Goal: Information Seeking & Learning: Learn about a topic

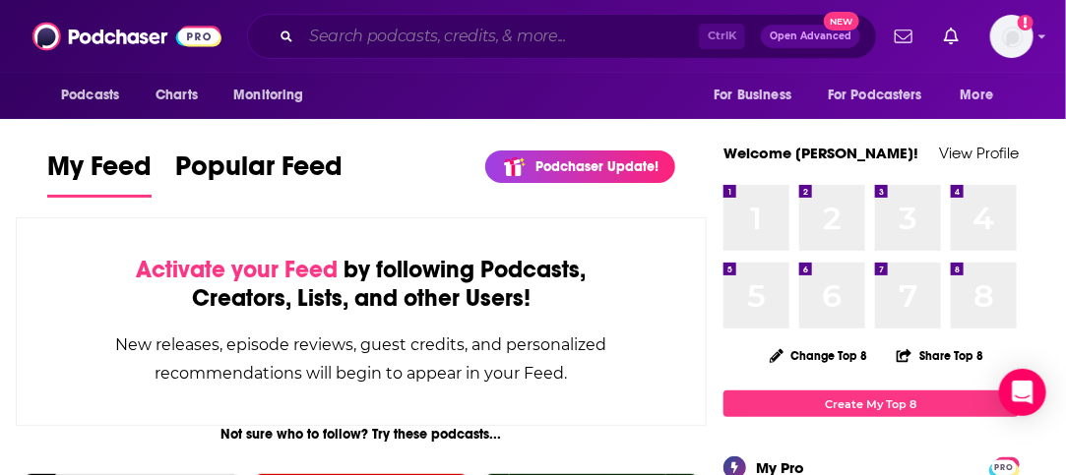
click at [439, 25] on input "Search podcasts, credits, & more..." at bounding box center [500, 36] width 398 height 31
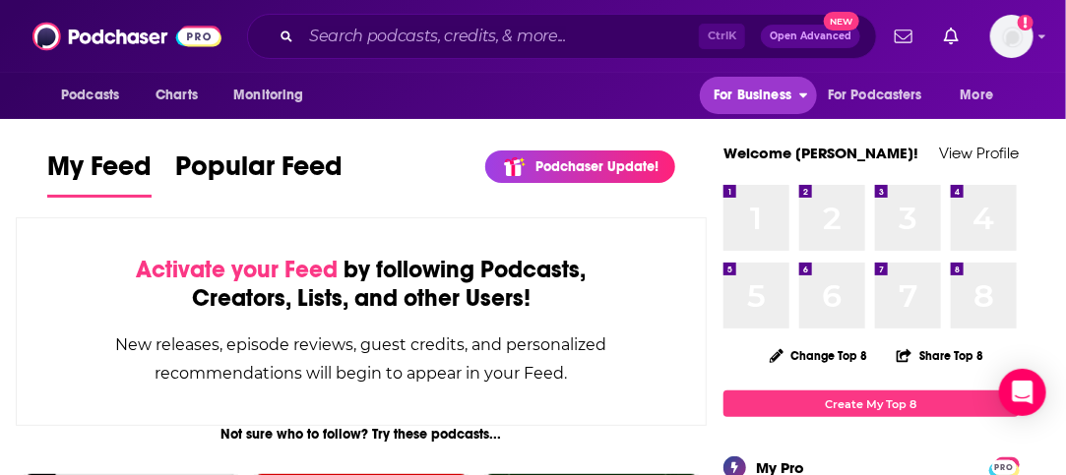
click at [748, 104] on span "For Business" at bounding box center [752, 96] width 78 height 28
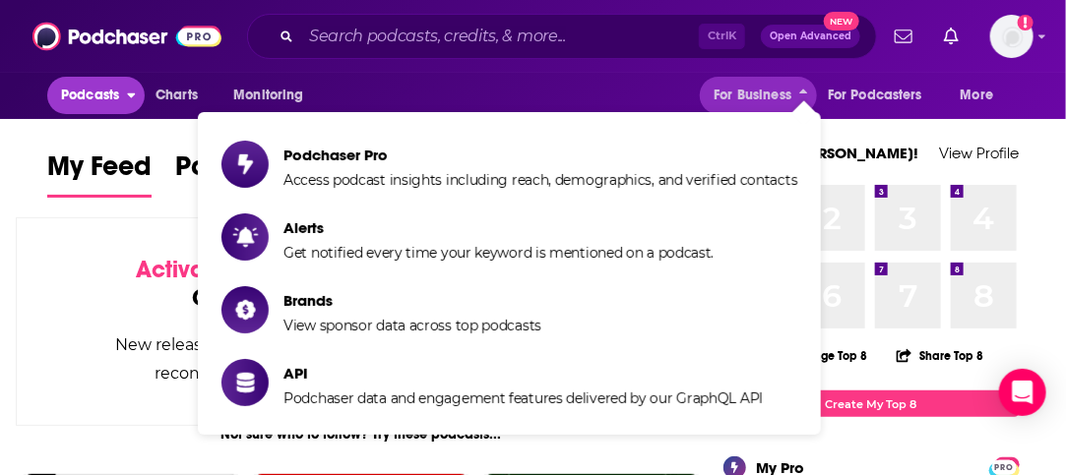
click at [88, 92] on span "Podcasts" at bounding box center [90, 96] width 58 height 28
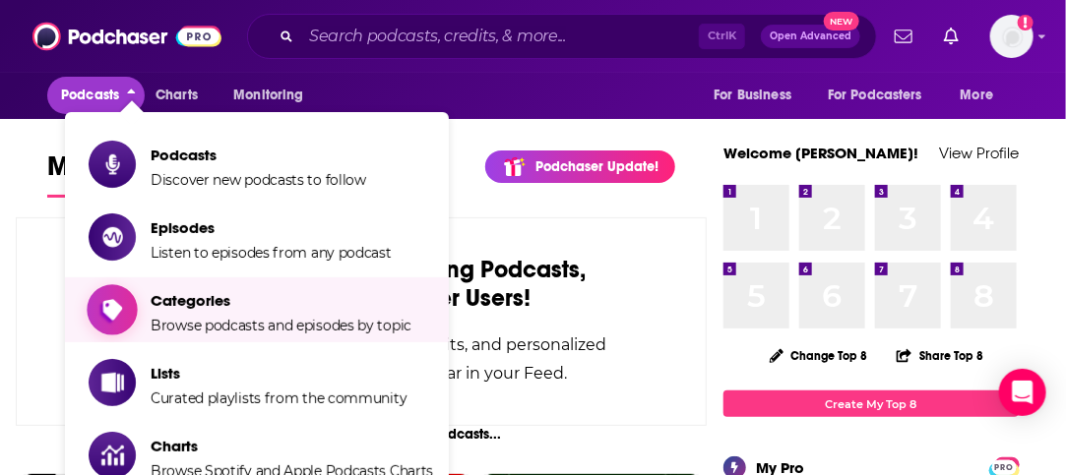
click at [290, 309] on span "Categories" at bounding box center [281, 300] width 261 height 19
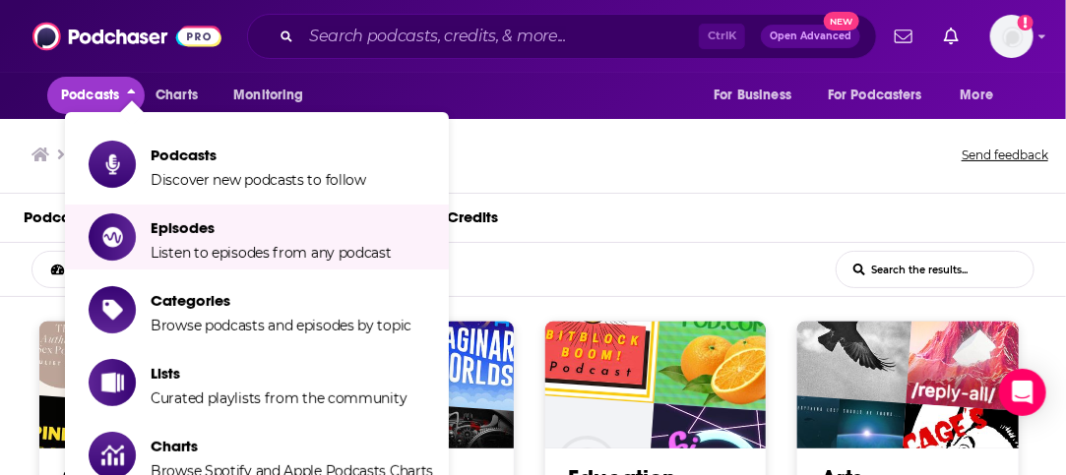
click at [686, 168] on div "Browse Categories Send feedback" at bounding box center [533, 156] width 1066 height 76
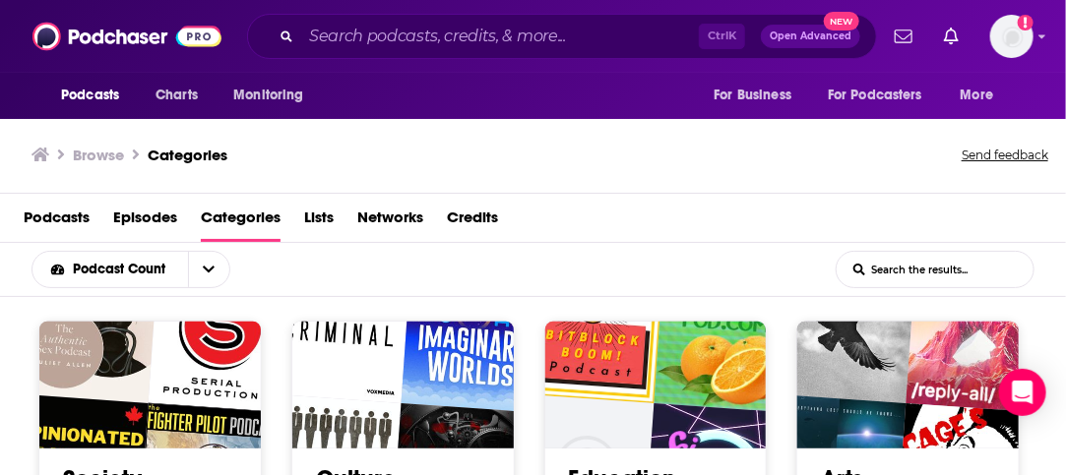
scroll to position [1, 0]
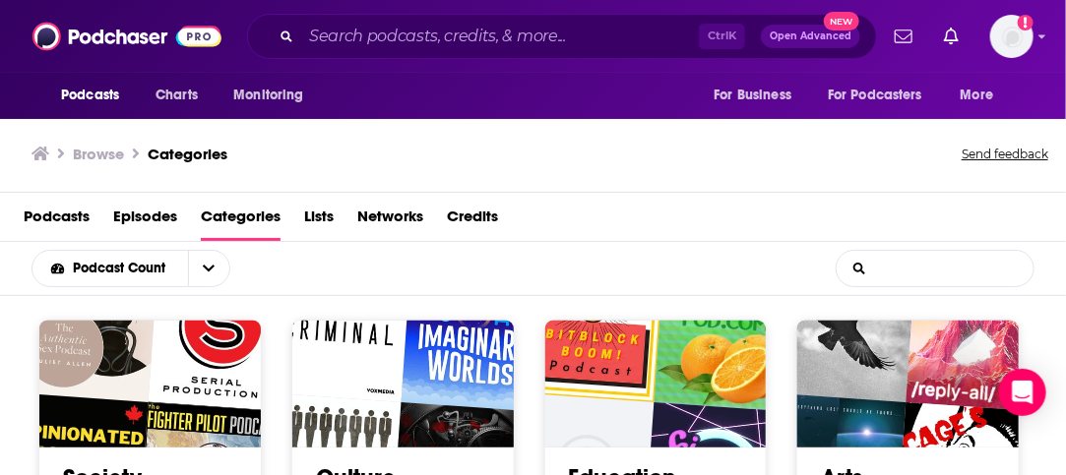
click at [997, 269] on input "List Search Input" at bounding box center [934, 268] width 197 height 35
click at [322, 214] on span "Lists" at bounding box center [319, 221] width 30 height 40
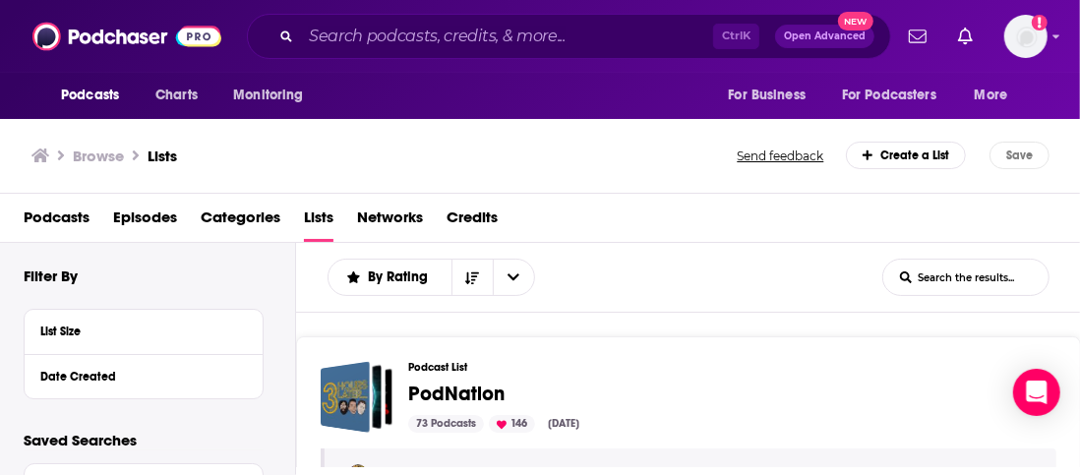
click at [115, 153] on h3 "Browse" at bounding box center [98, 156] width 51 height 19
drag, startPoint x: 115, startPoint y: 153, endPoint x: 111, endPoint y: 164, distance: 12.4
click at [111, 164] on ul "Browse Lists" at bounding box center [104, 156] width 146 height 28
click at [102, 153] on h3 "Browse" at bounding box center [98, 156] width 51 height 19
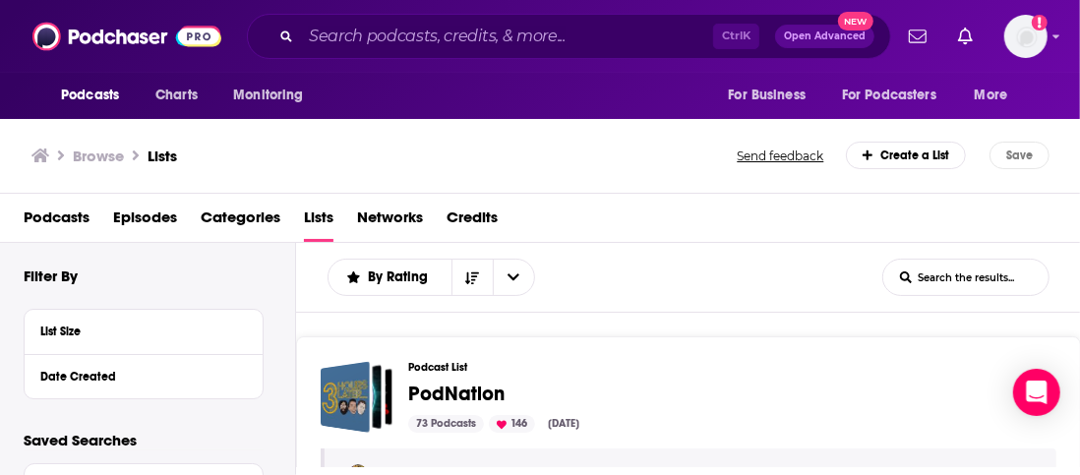
click at [102, 153] on h3 "Browse" at bounding box center [98, 156] width 51 height 19
click at [153, 215] on span "Episodes" at bounding box center [145, 222] width 64 height 40
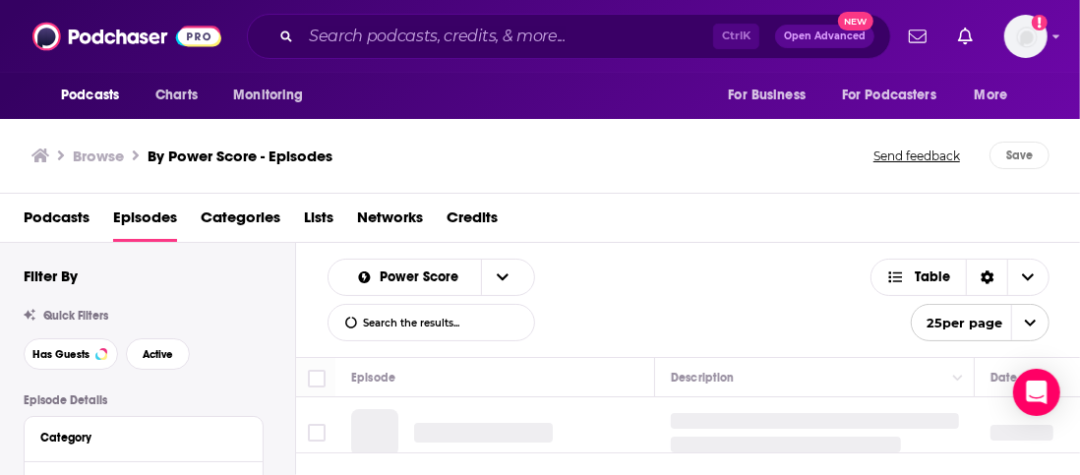
click at [50, 215] on span "Podcasts" at bounding box center [57, 222] width 66 height 40
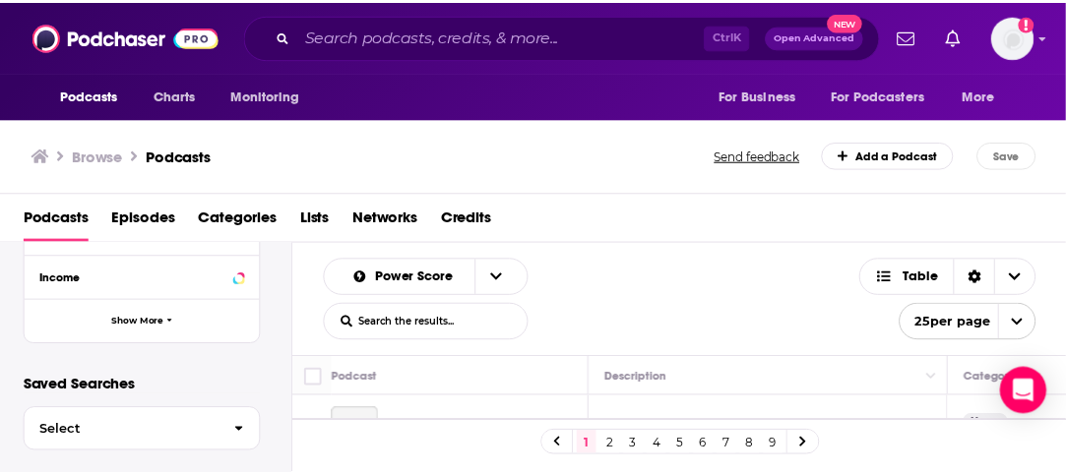
scroll to position [764, 0]
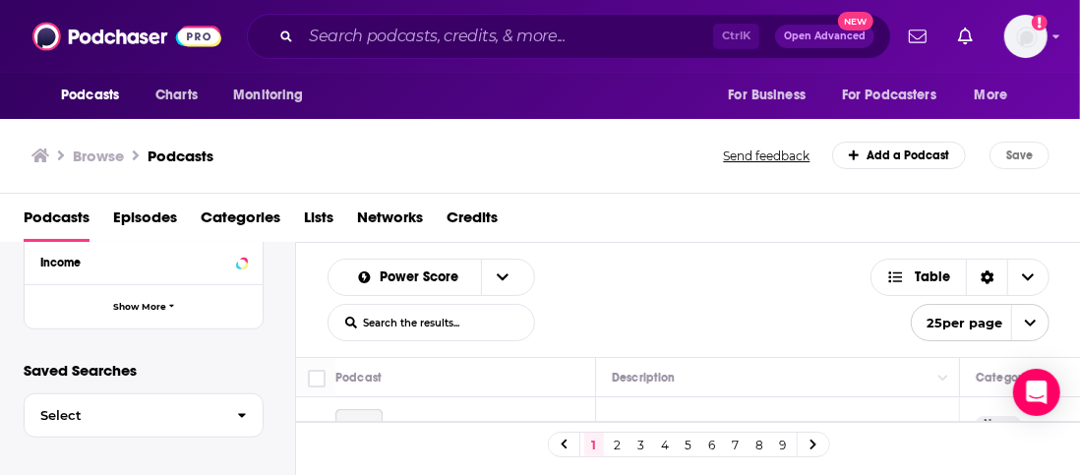
click at [234, 212] on span "Categories" at bounding box center [241, 222] width 80 height 40
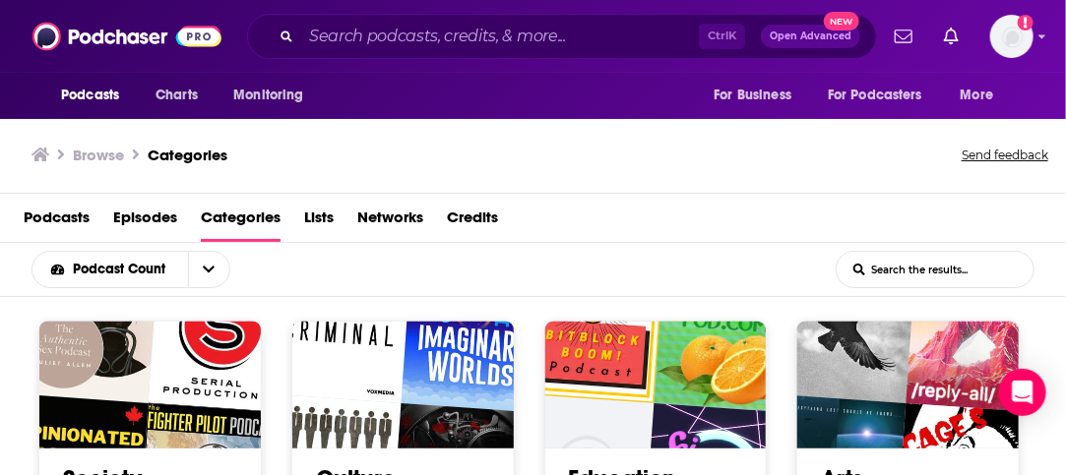
scroll to position [1, 0]
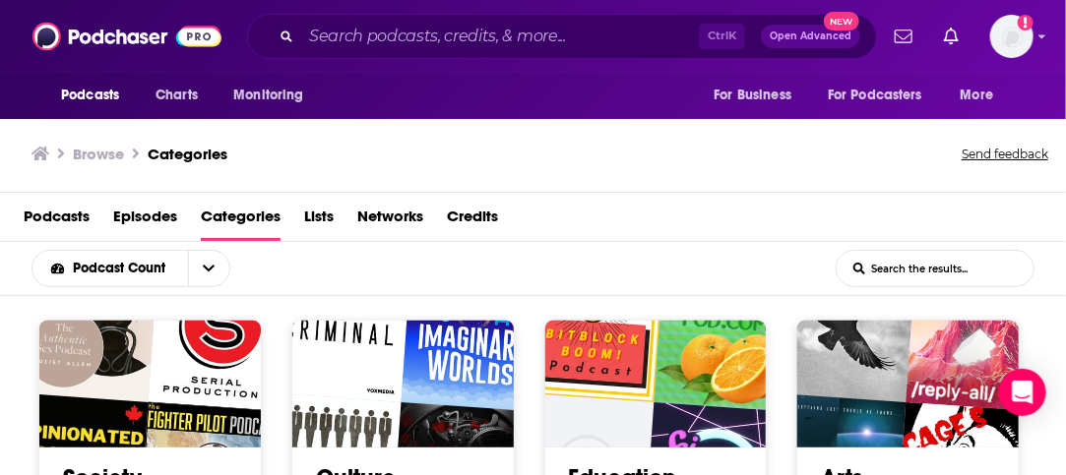
click at [986, 273] on input "List Search Input" at bounding box center [934, 268] width 197 height 35
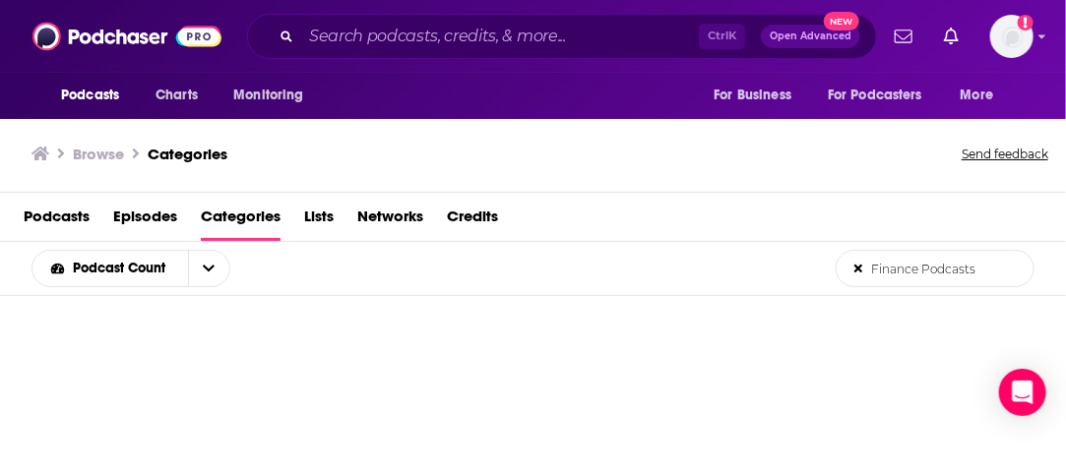
type input "Finance Podcasts"
click at [538, 43] on input "Search podcasts, credits, & more..." at bounding box center [500, 36] width 398 height 31
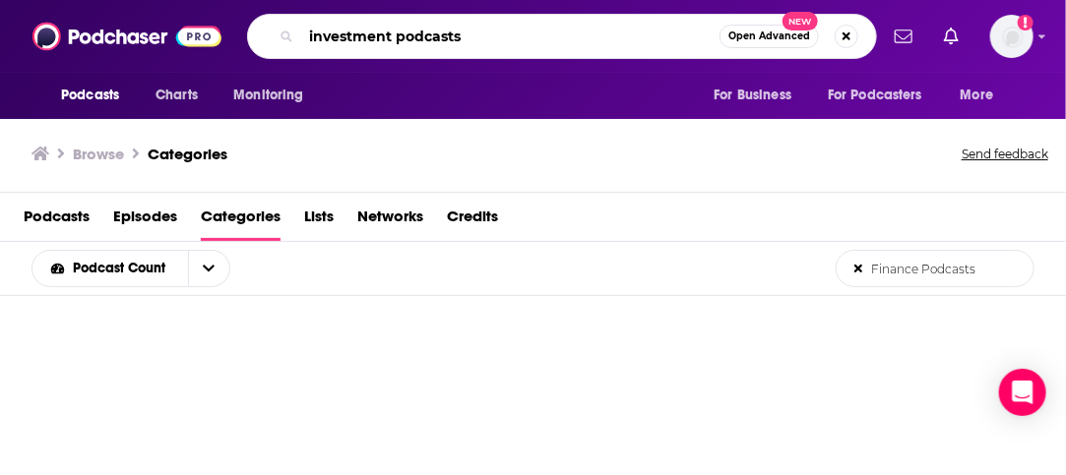
type input "investment podcasts"
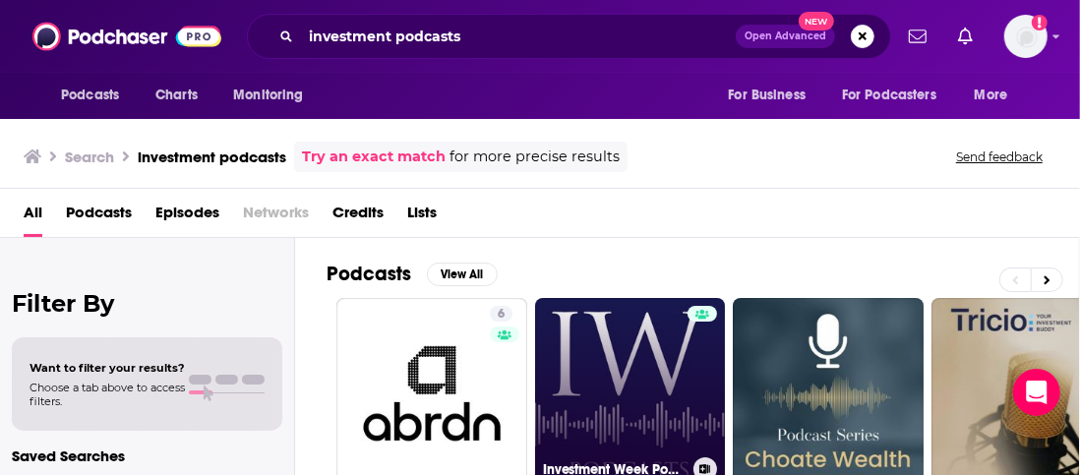
click at [601, 343] on link "Investment Week Podcasts" at bounding box center [630, 393] width 191 height 191
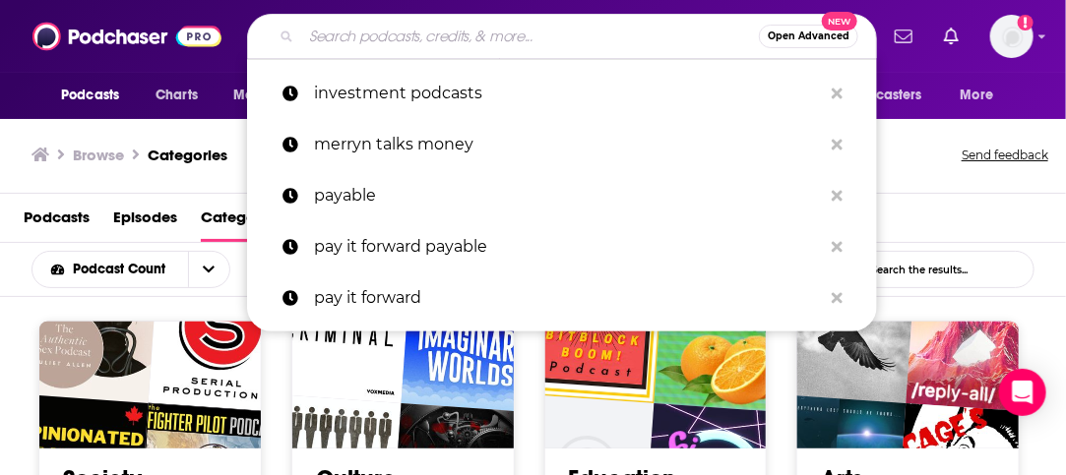
click at [609, 41] on input "Search podcasts, credits, & more..." at bounding box center [530, 36] width 458 height 31
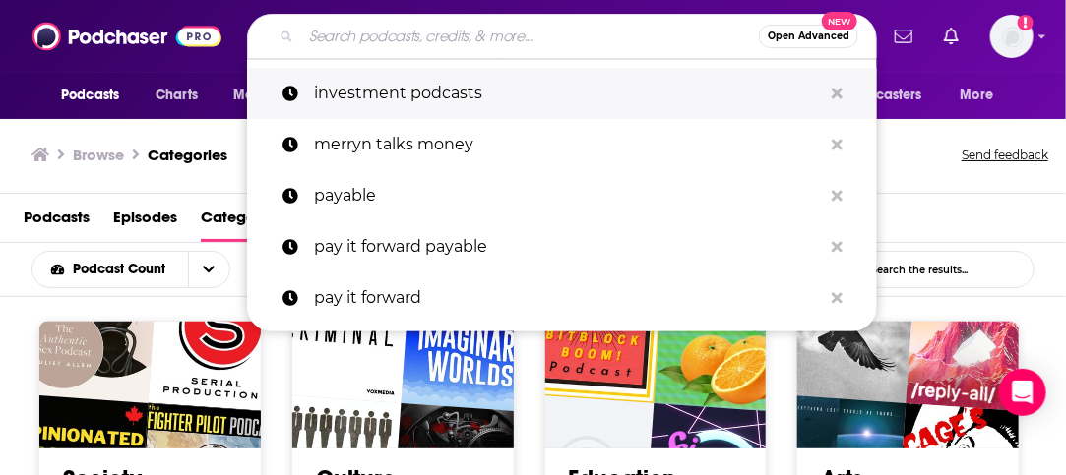
click at [441, 92] on p "investment podcasts" at bounding box center [568, 93] width 508 height 51
type input "investment podcasts"
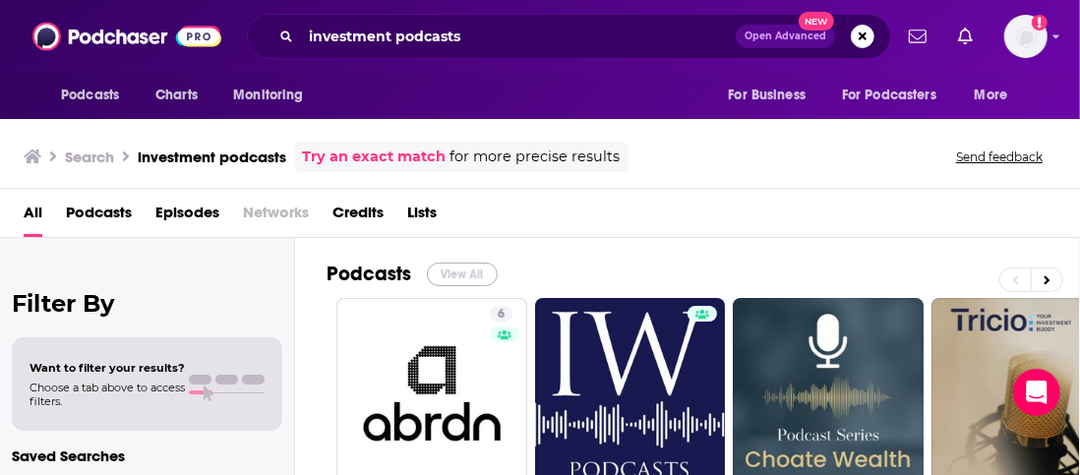
click at [474, 269] on button "View All" at bounding box center [462, 275] width 71 height 24
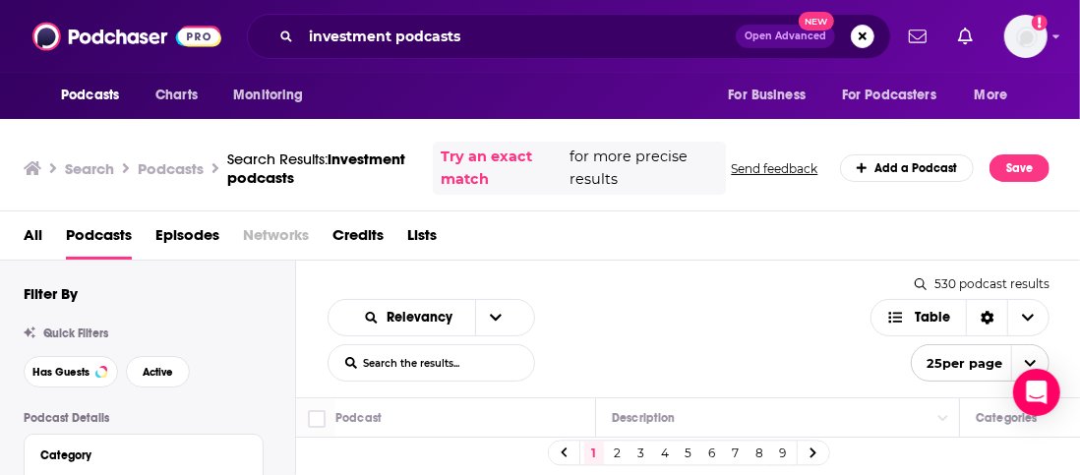
click at [787, 44] on button "Open Advanced New" at bounding box center [785, 37] width 99 height 24
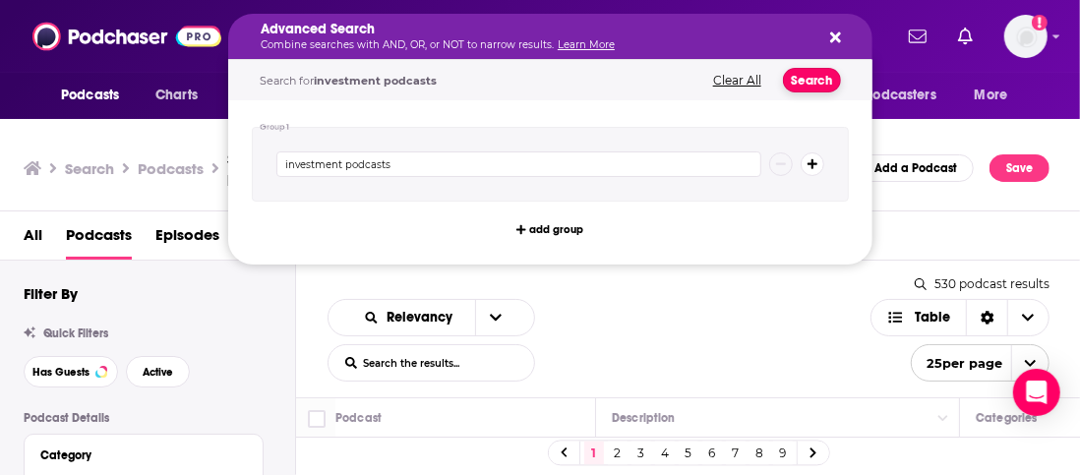
click at [809, 77] on button "Search" at bounding box center [812, 80] width 58 height 25
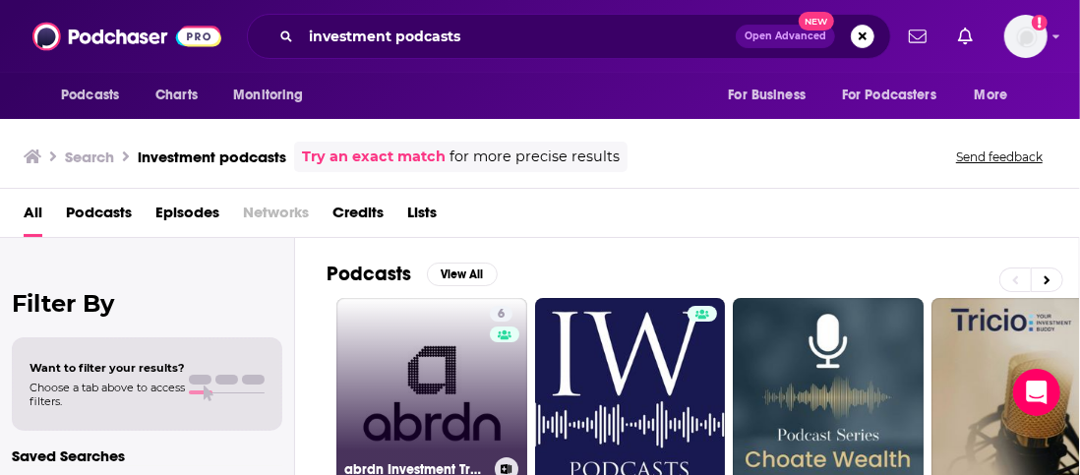
click at [483, 387] on link "6 abrdn Investment Trusts podcasts" at bounding box center [432, 393] width 191 height 191
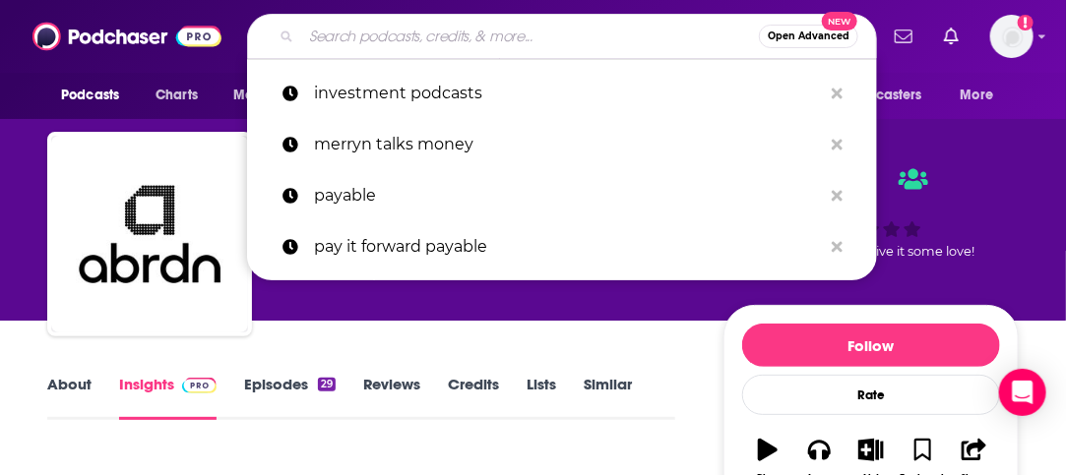
click at [303, 26] on input "Search podcasts, credits, & more..." at bounding box center [530, 36] width 458 height 31
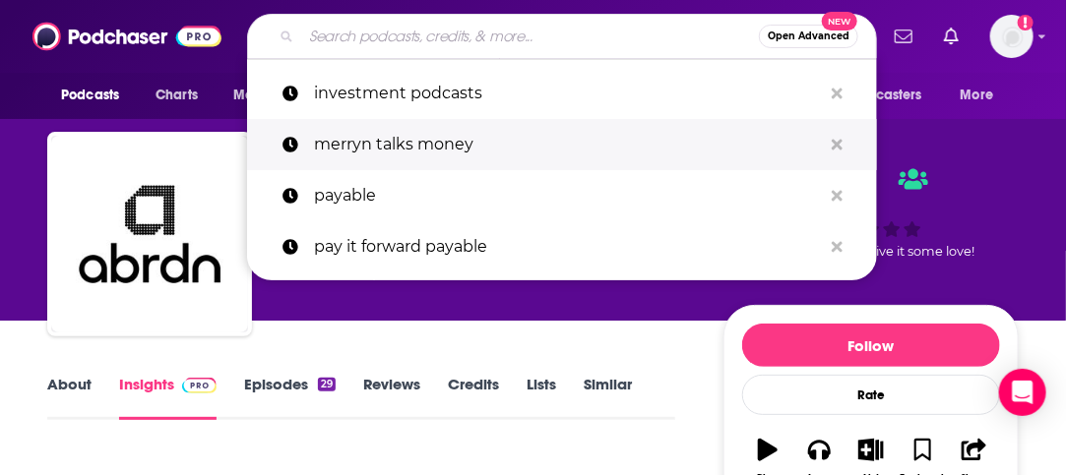
click at [384, 149] on p "merryn talks money" at bounding box center [568, 144] width 508 height 51
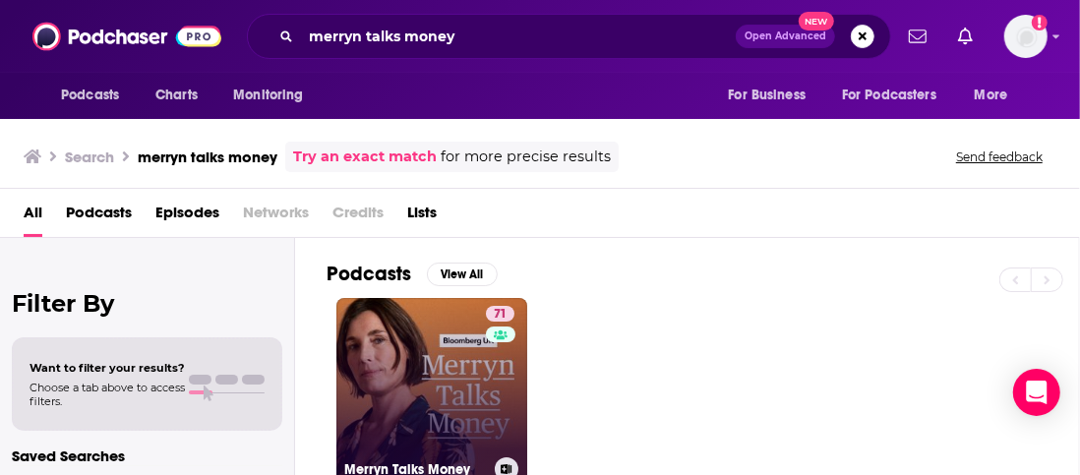
click at [461, 364] on link "71 Merryn Talks Money" at bounding box center [432, 393] width 191 height 191
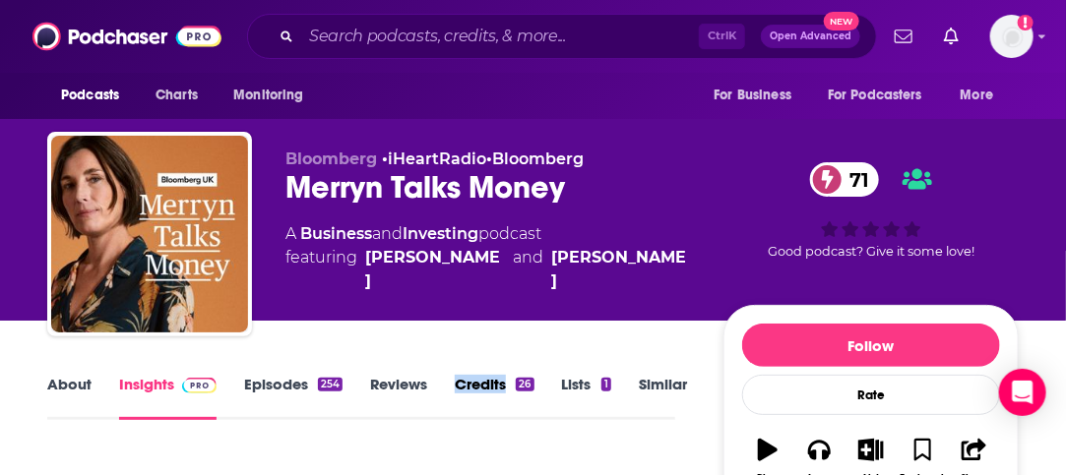
scroll to position [39, 0]
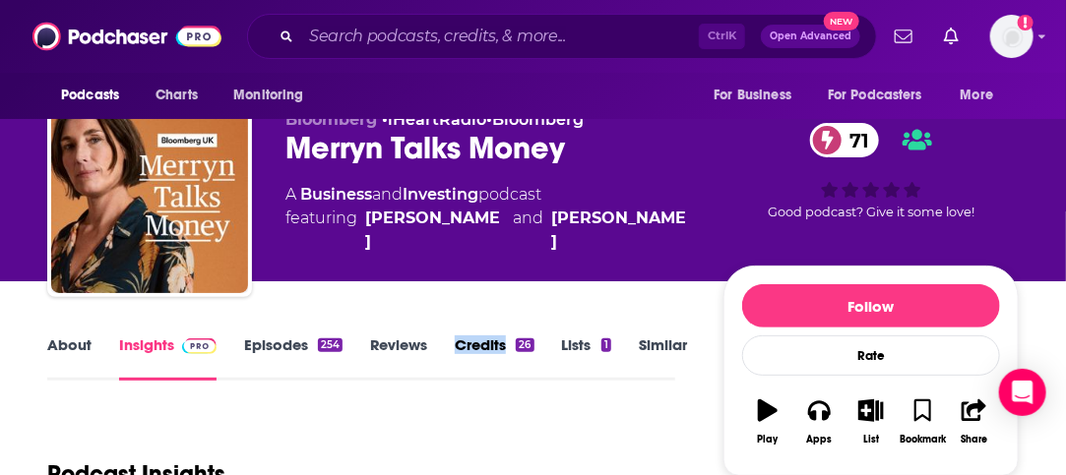
click at [268, 345] on link "Episodes 254" at bounding box center [293, 358] width 98 height 45
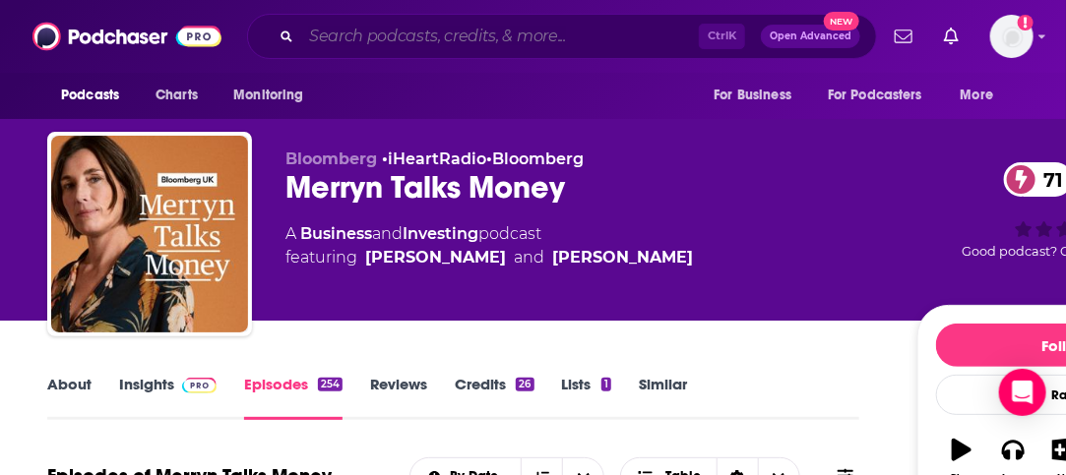
click at [491, 38] on input "Search podcasts, credits, & more..." at bounding box center [500, 36] width 398 height 31
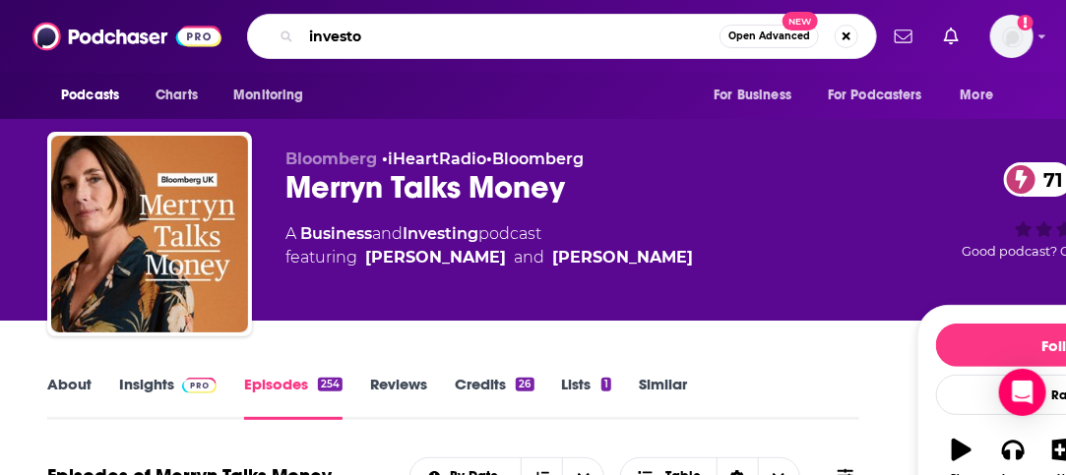
type input "investor"
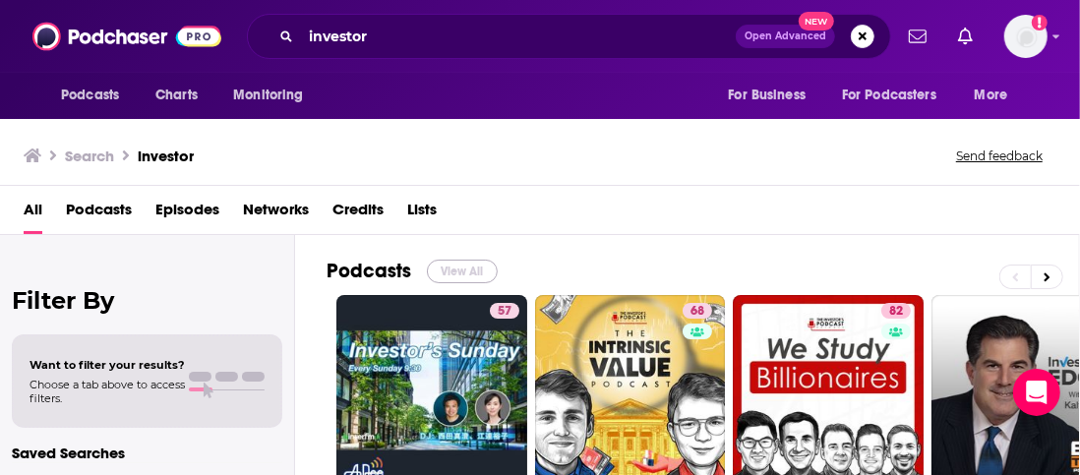
click at [477, 260] on button "View All" at bounding box center [462, 272] width 71 height 24
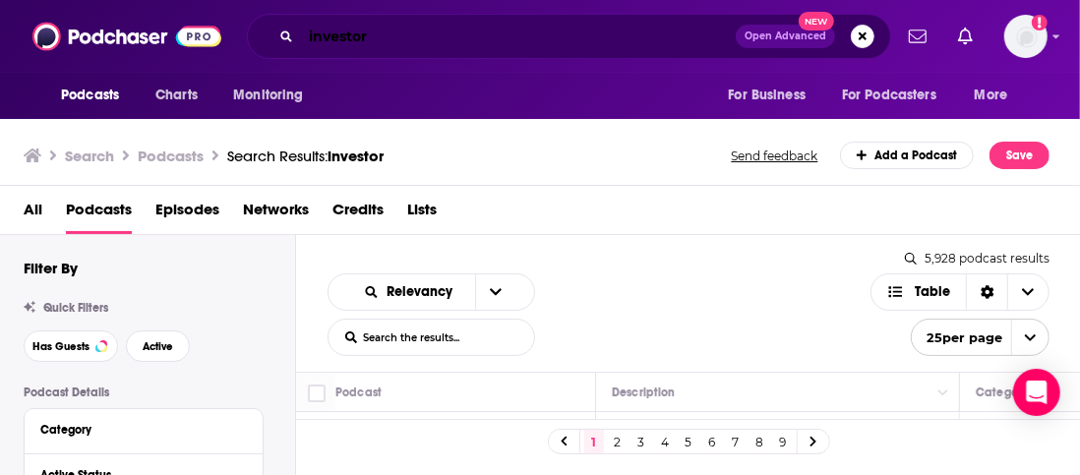
click at [422, 29] on input "investor" at bounding box center [518, 36] width 435 height 31
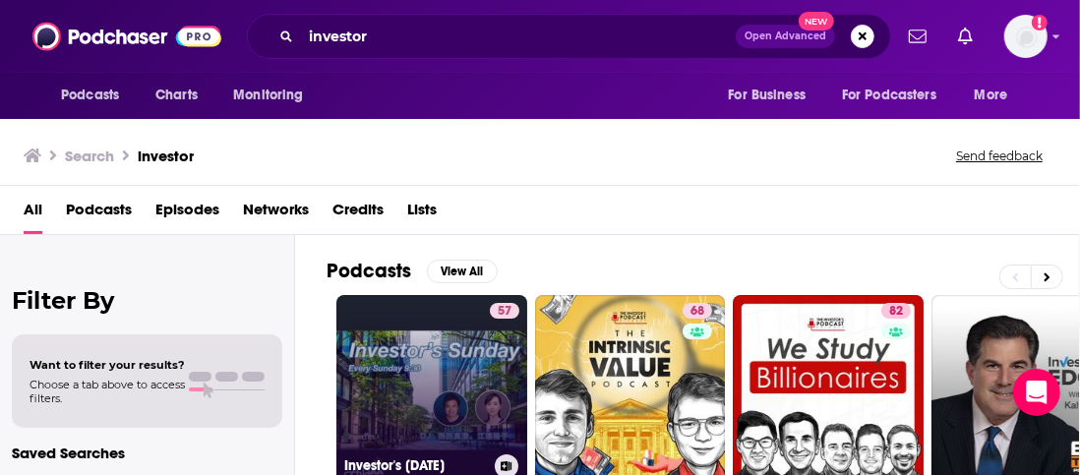
click at [512, 399] on div "57" at bounding box center [505, 379] width 30 height 152
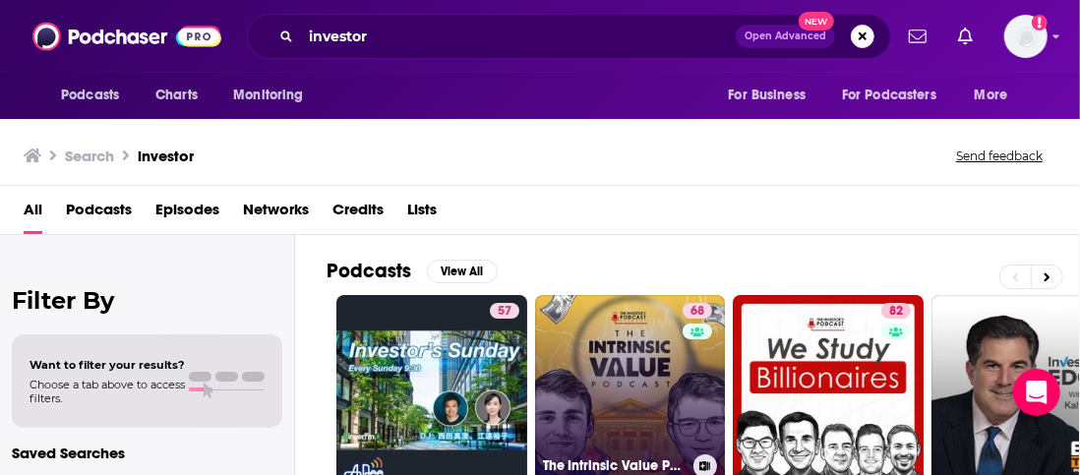
click at [643, 333] on link "68 The Intrinsic Value Podcast - The Investor’s Podcast Network" at bounding box center [630, 390] width 191 height 191
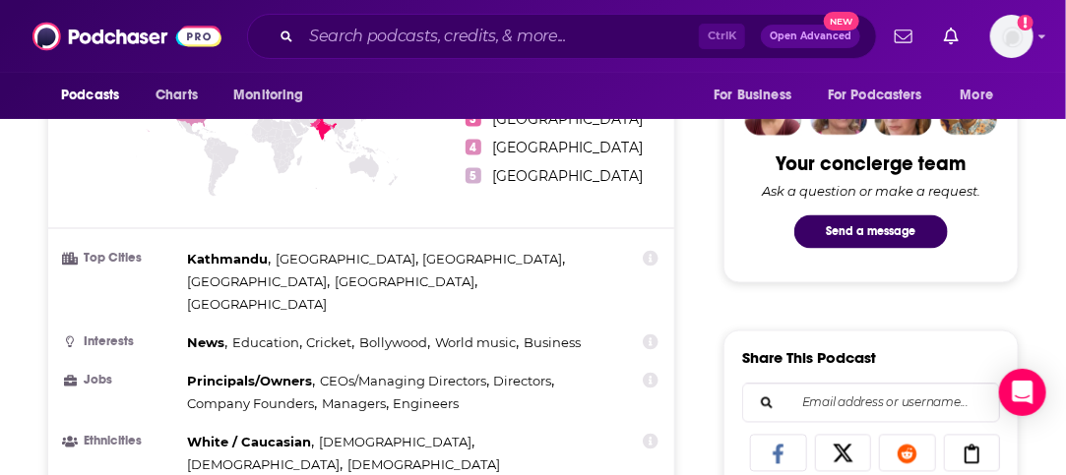
scroll to position [1063, 0]
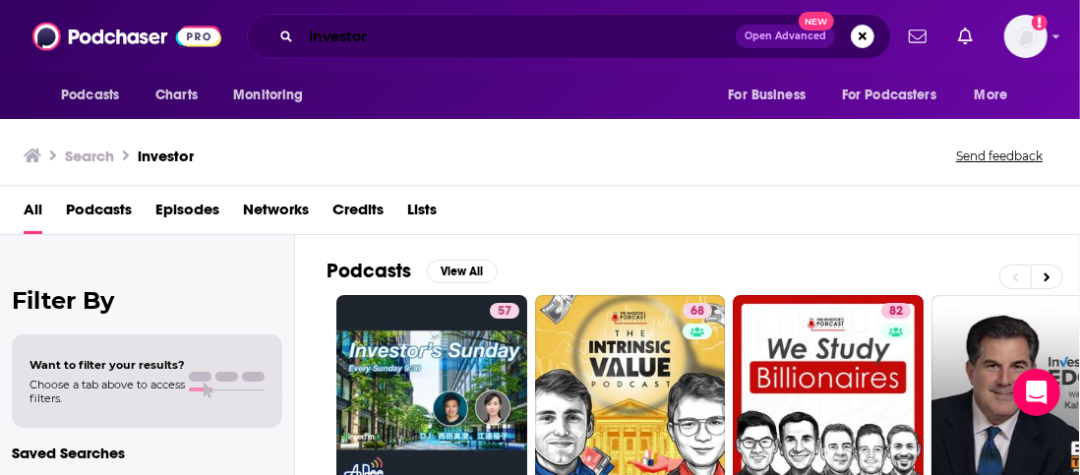
click at [505, 50] on input "investor" at bounding box center [518, 36] width 435 height 31
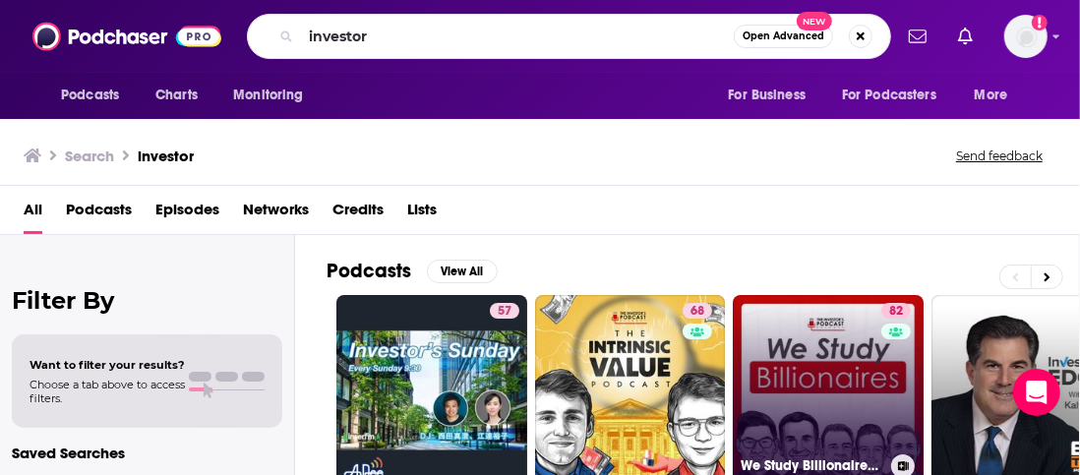
click at [880, 426] on link "82 We Study Billionaires - The Investor’s Podcast Network" at bounding box center [828, 390] width 191 height 191
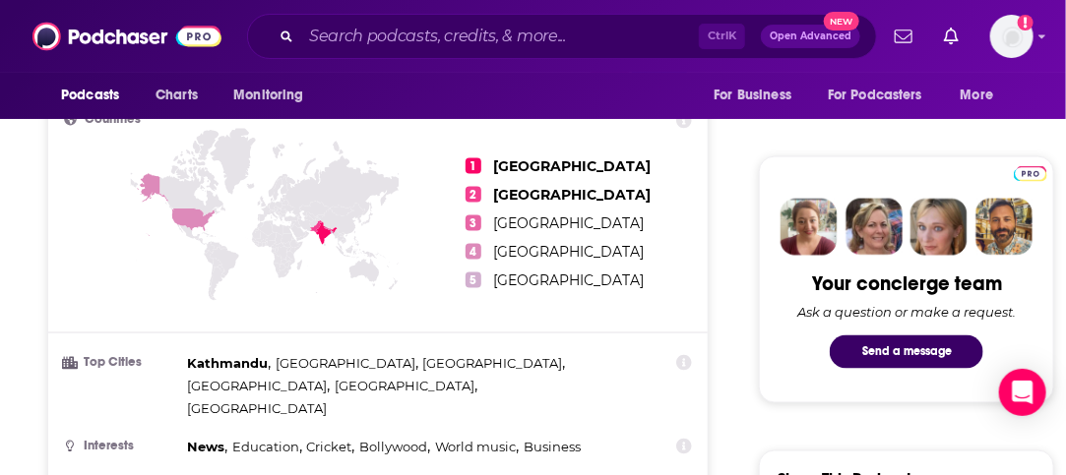
scroll to position [905, 0]
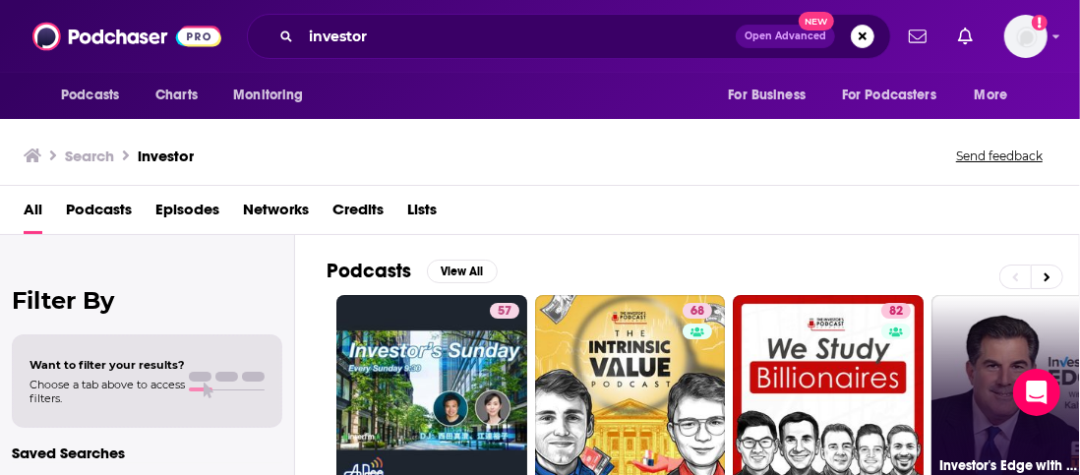
click at [1015, 315] on link "59 Investor's Edge with [PERSON_NAME]" at bounding box center [1027, 390] width 191 height 191
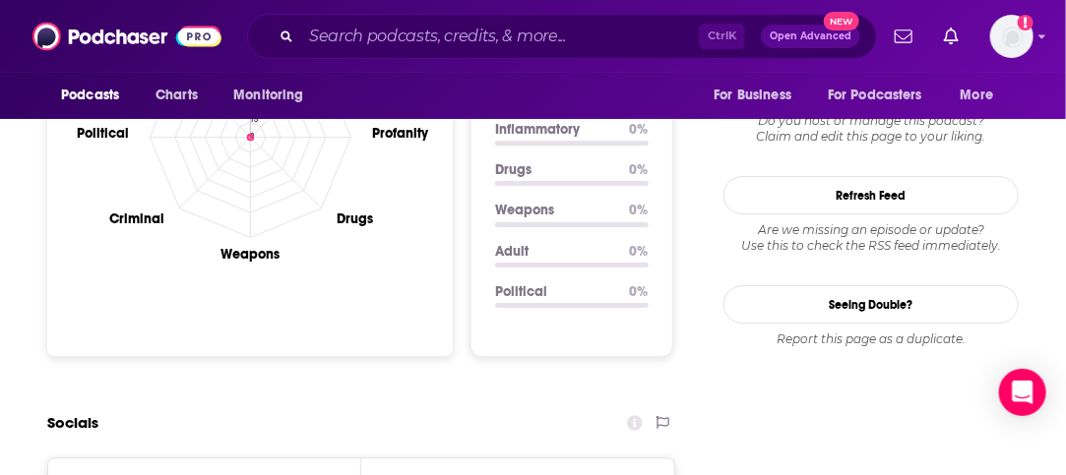
scroll to position [2007, 0]
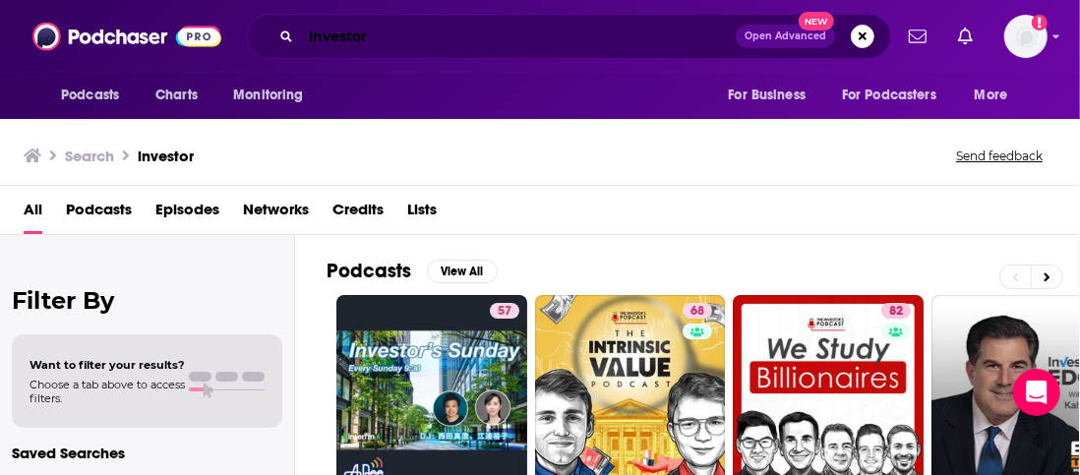
click at [379, 38] on input "investor" at bounding box center [518, 36] width 435 height 31
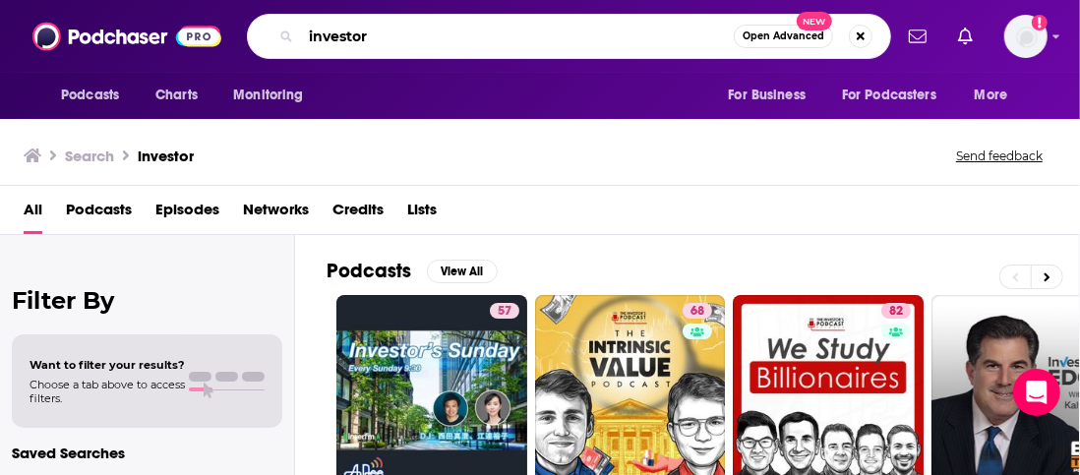
drag, startPoint x: 371, startPoint y: 37, endPoint x: 299, endPoint y: 33, distance: 71.9
click at [299, 33] on div "investor Open Advanced New" at bounding box center [569, 36] width 645 height 45
type input "Money Wise UK"
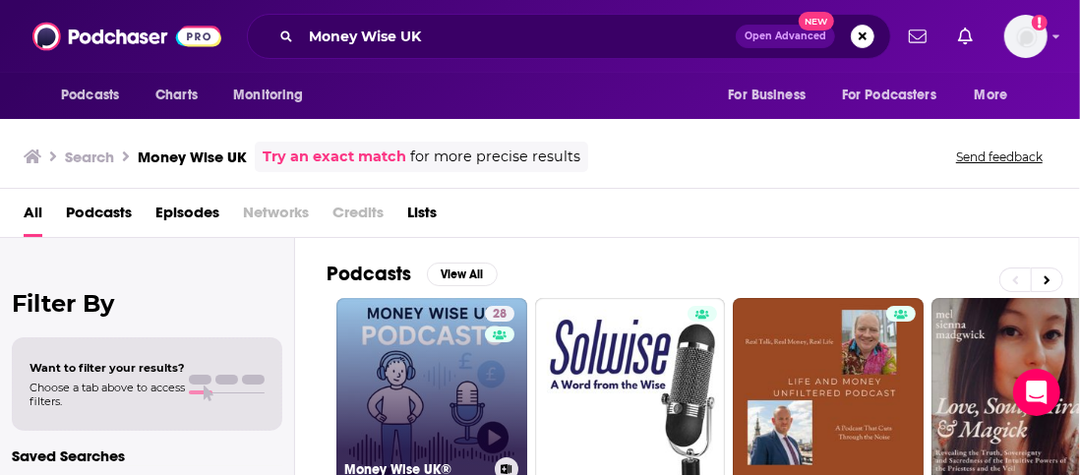
click at [430, 383] on link "28 Money Wise UK®" at bounding box center [432, 393] width 191 height 191
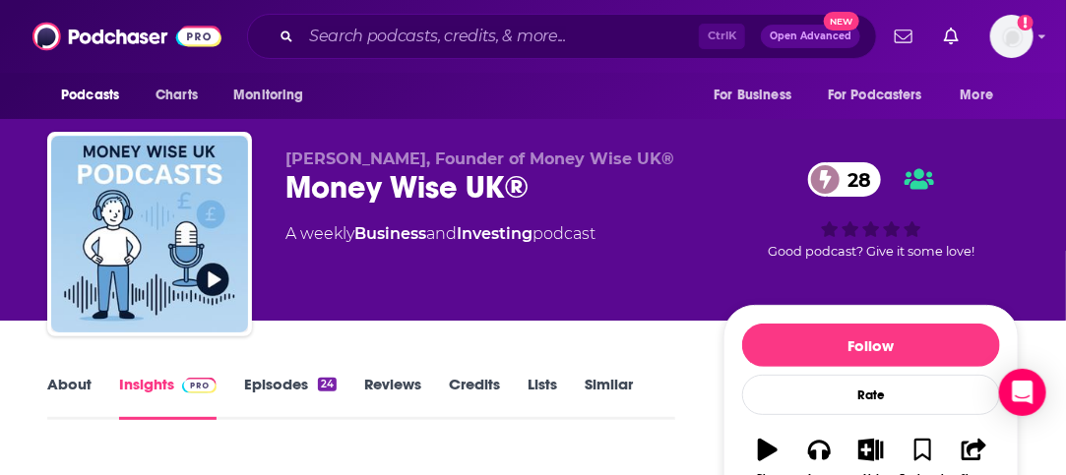
click at [260, 384] on link "Episodes 24" at bounding box center [290, 397] width 92 height 45
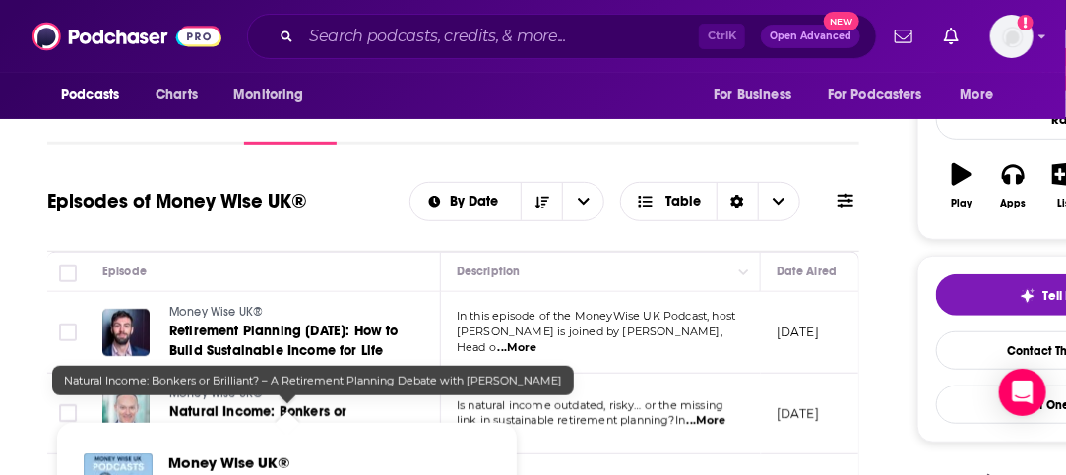
scroll to position [315, 0]
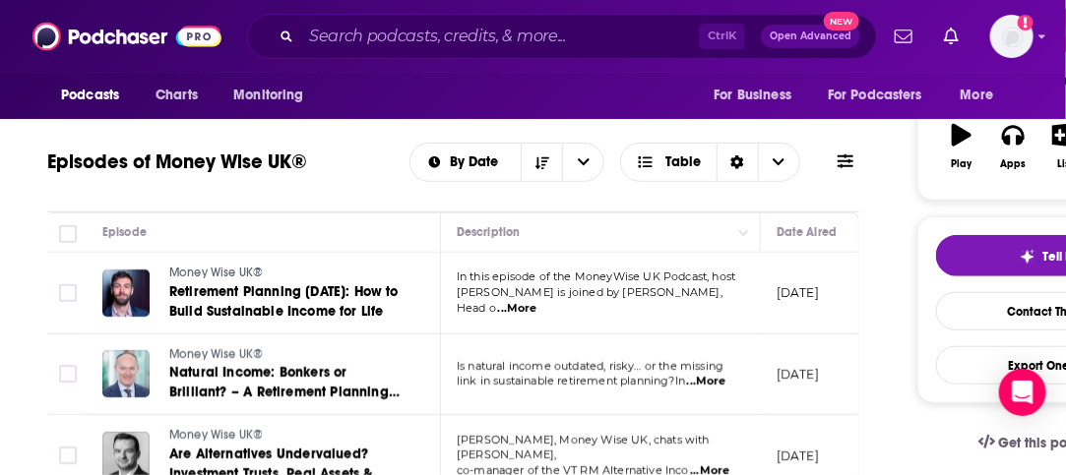
click at [726, 385] on span "...More" at bounding box center [706, 382] width 39 height 16
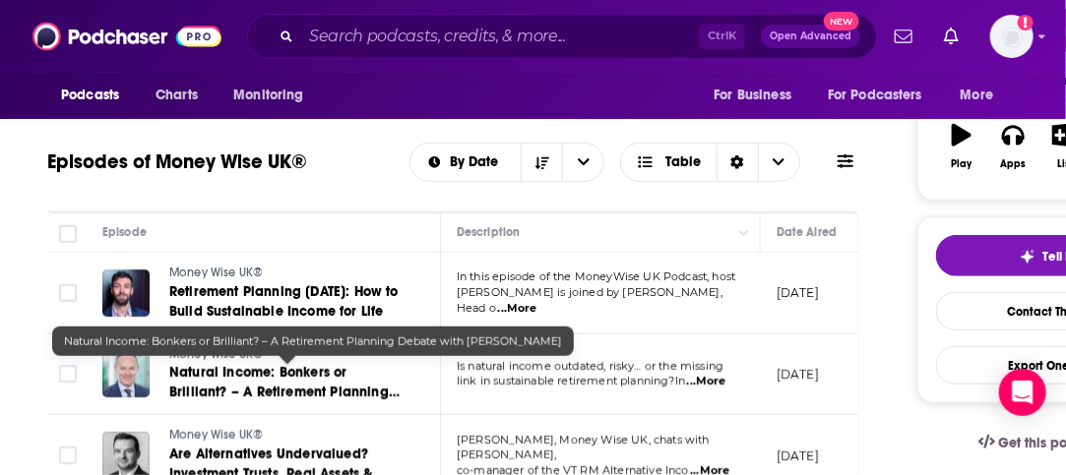
click at [280, 369] on span "Natural Income: Bonkers or Brilliant? – A Retirement Planning Debate with [PERS…" at bounding box center [284, 392] width 230 height 56
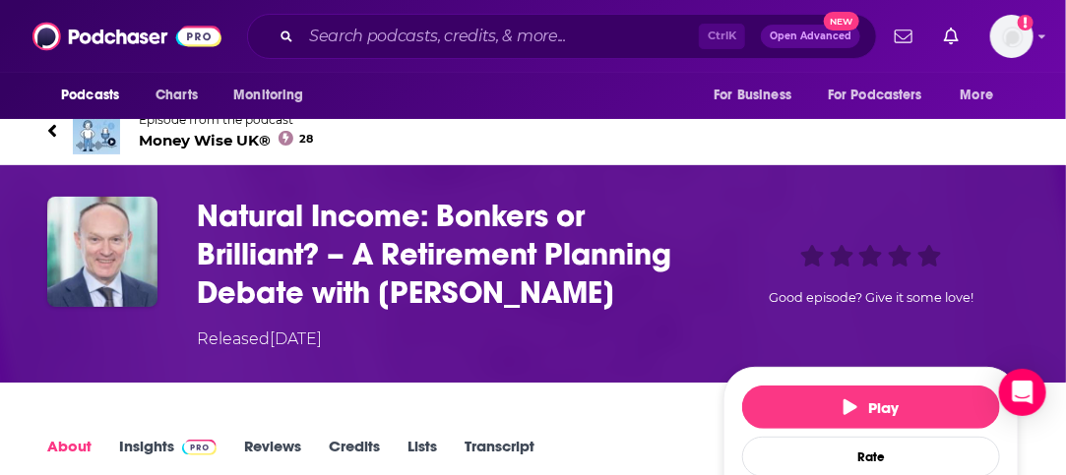
scroll to position [39, 0]
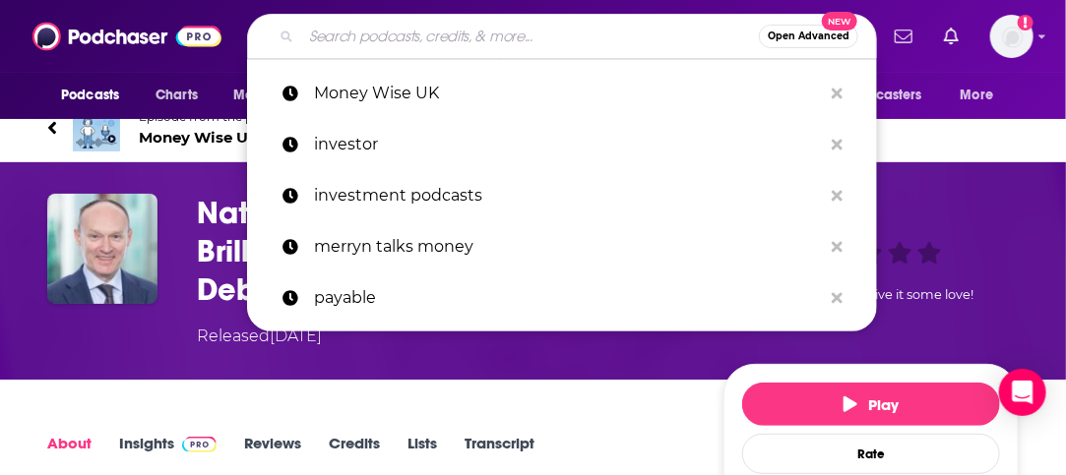
click at [351, 45] on input "Search podcasts, credits, & more..." at bounding box center [530, 36] width 458 height 31
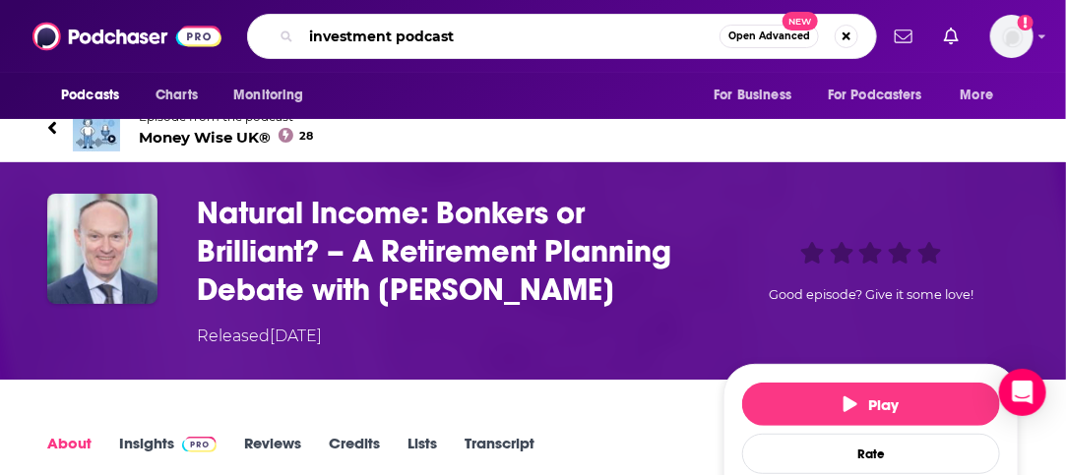
type input "investment podcasts"
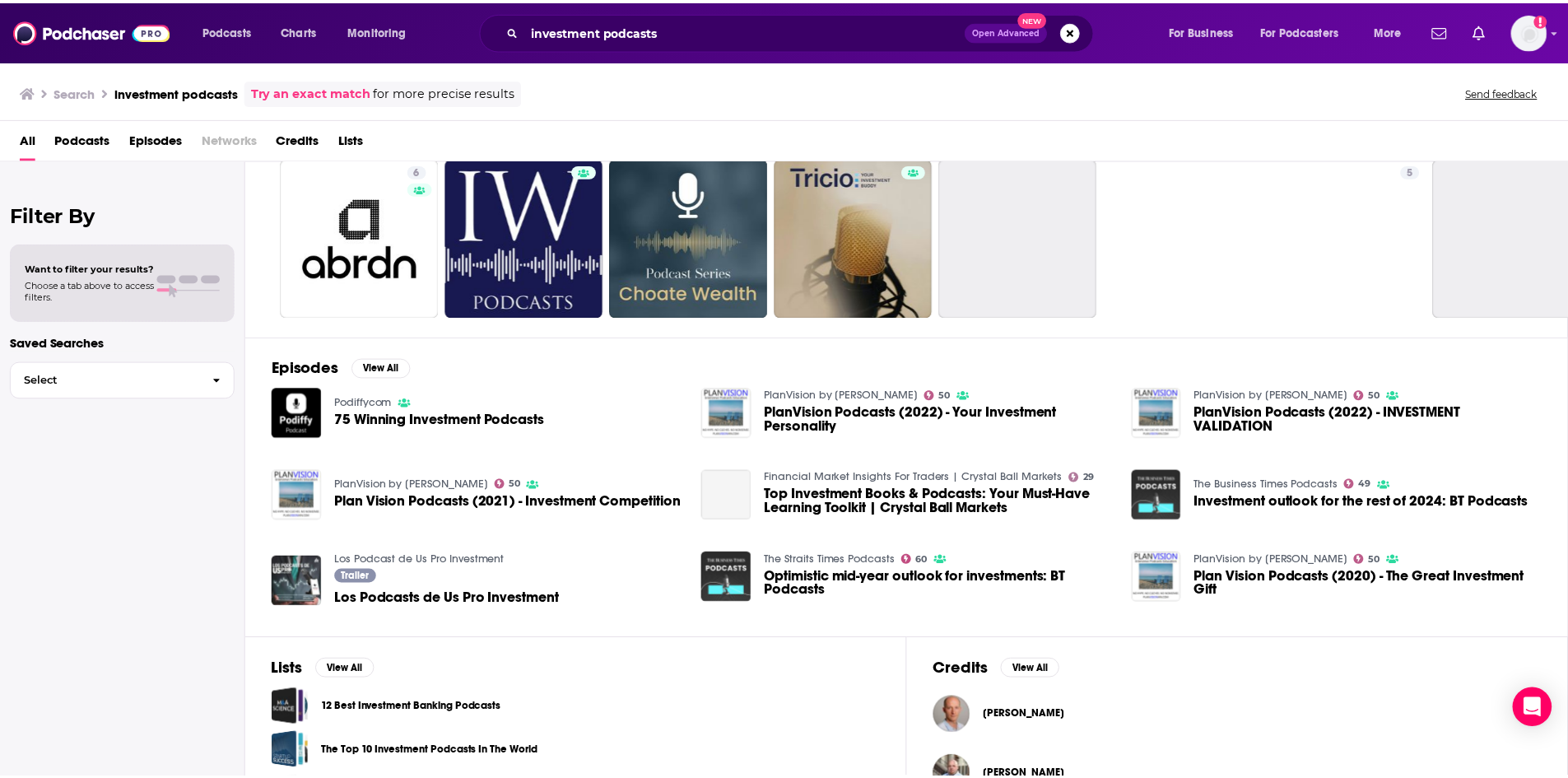
scroll to position [82, 0]
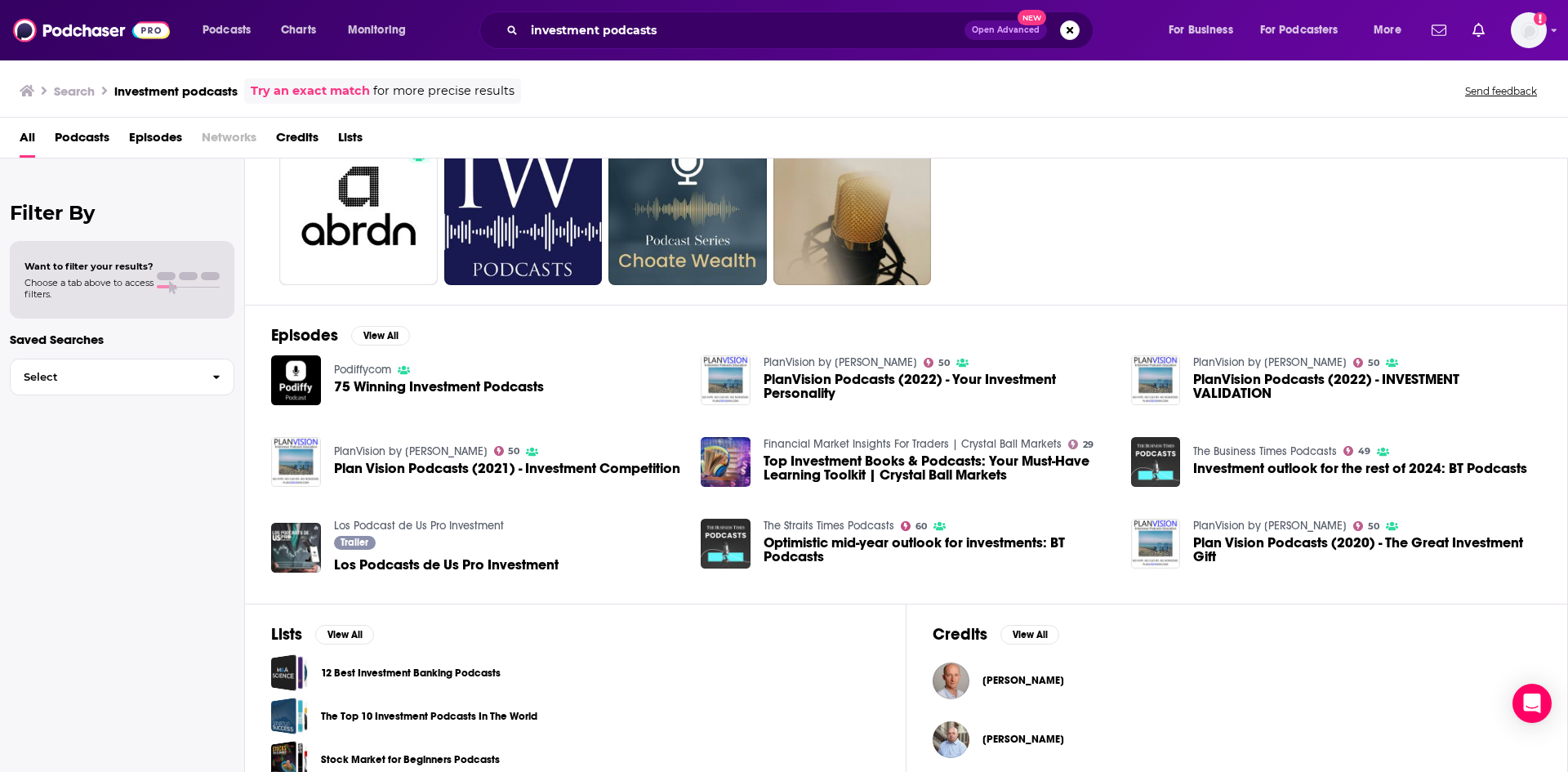
click at [418, 380] on span "75 Winning Investment Podcasts" at bounding box center [438, 387] width 210 height 14
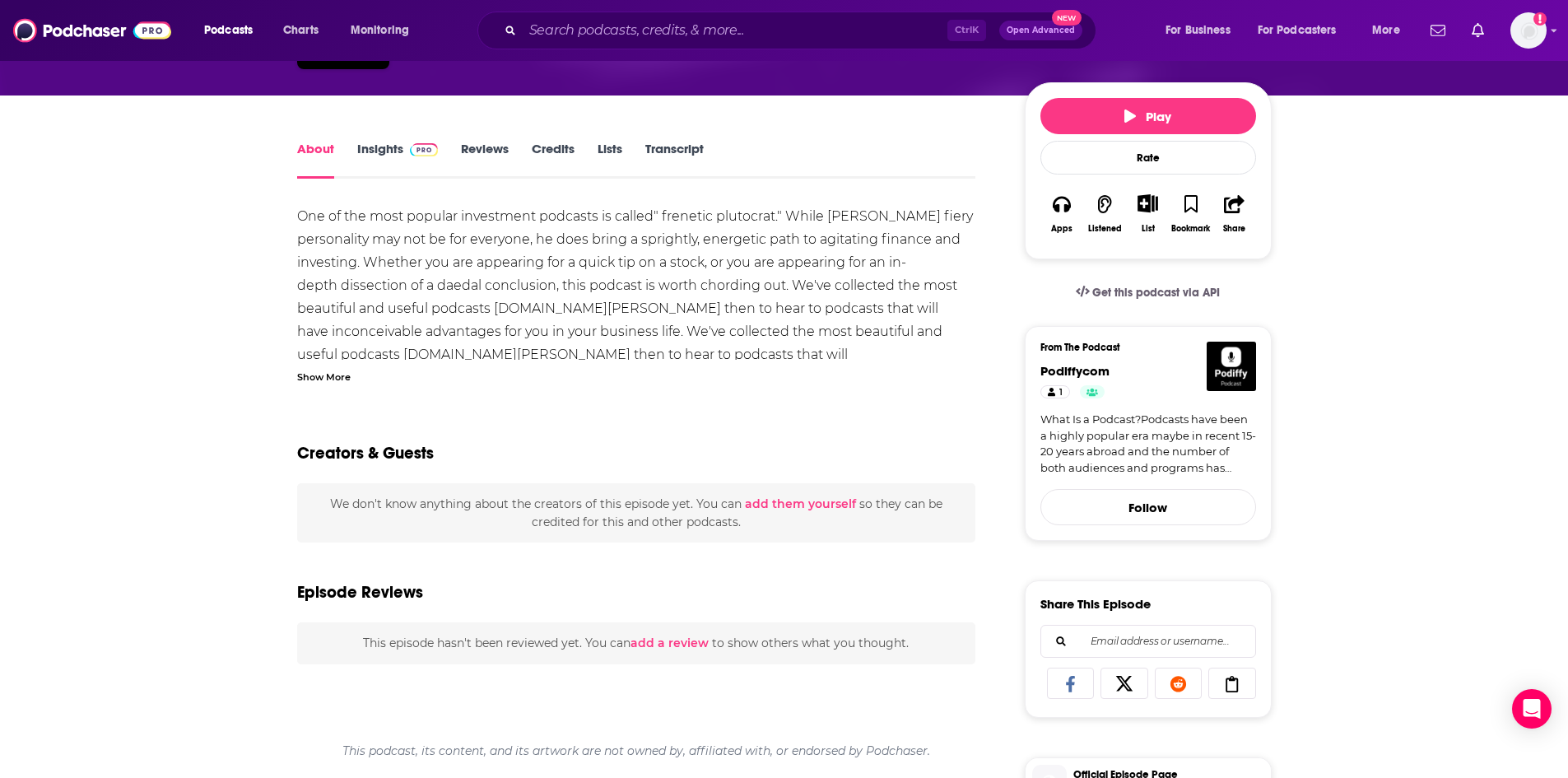
scroll to position [165, 0]
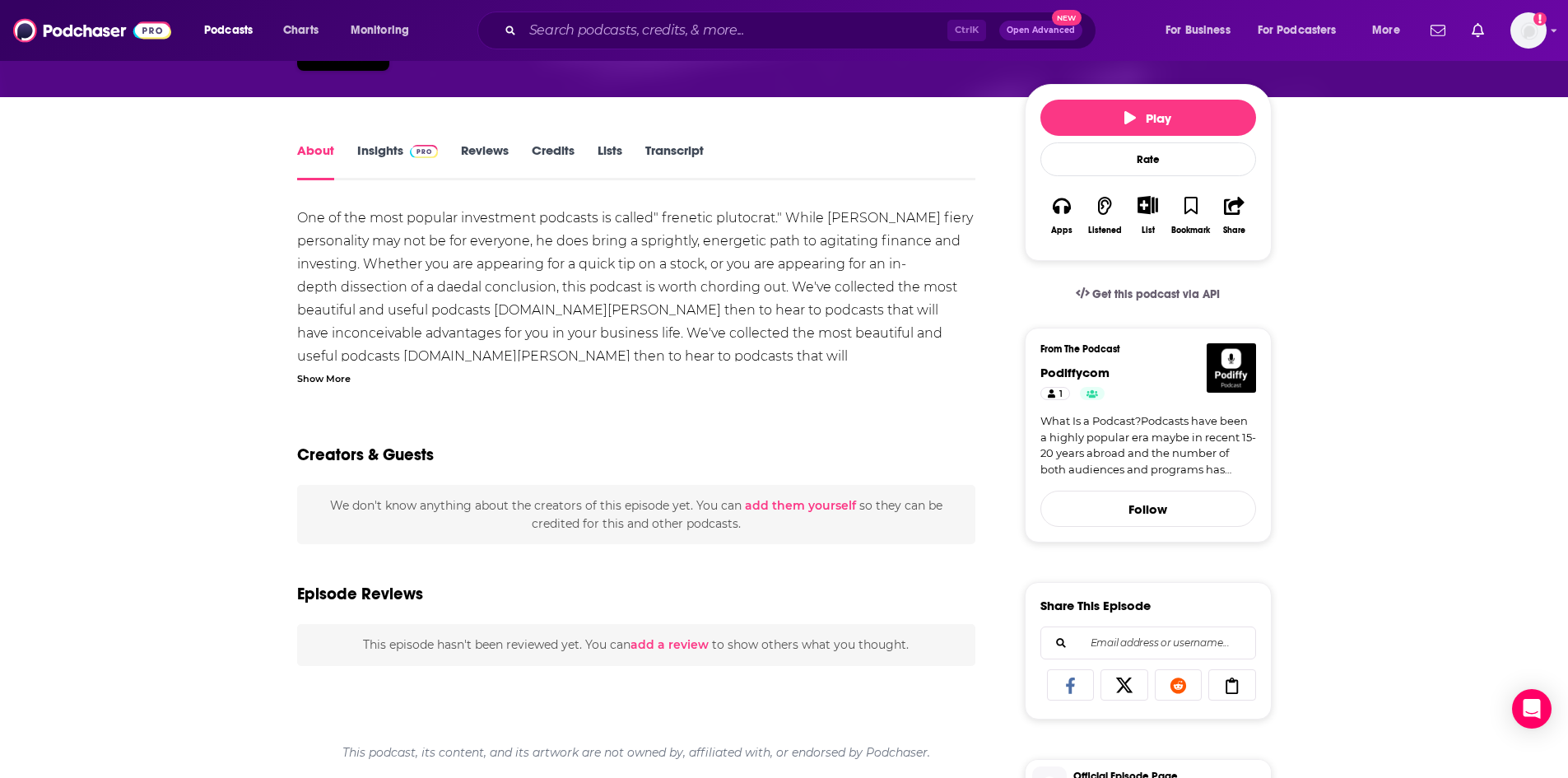
click at [364, 141] on div "About Insights Reviews Credits Lists Transcript" at bounding box center [637, 160] width 679 height 40
click at [361, 147] on link "Insights" at bounding box center [397, 161] width 81 height 38
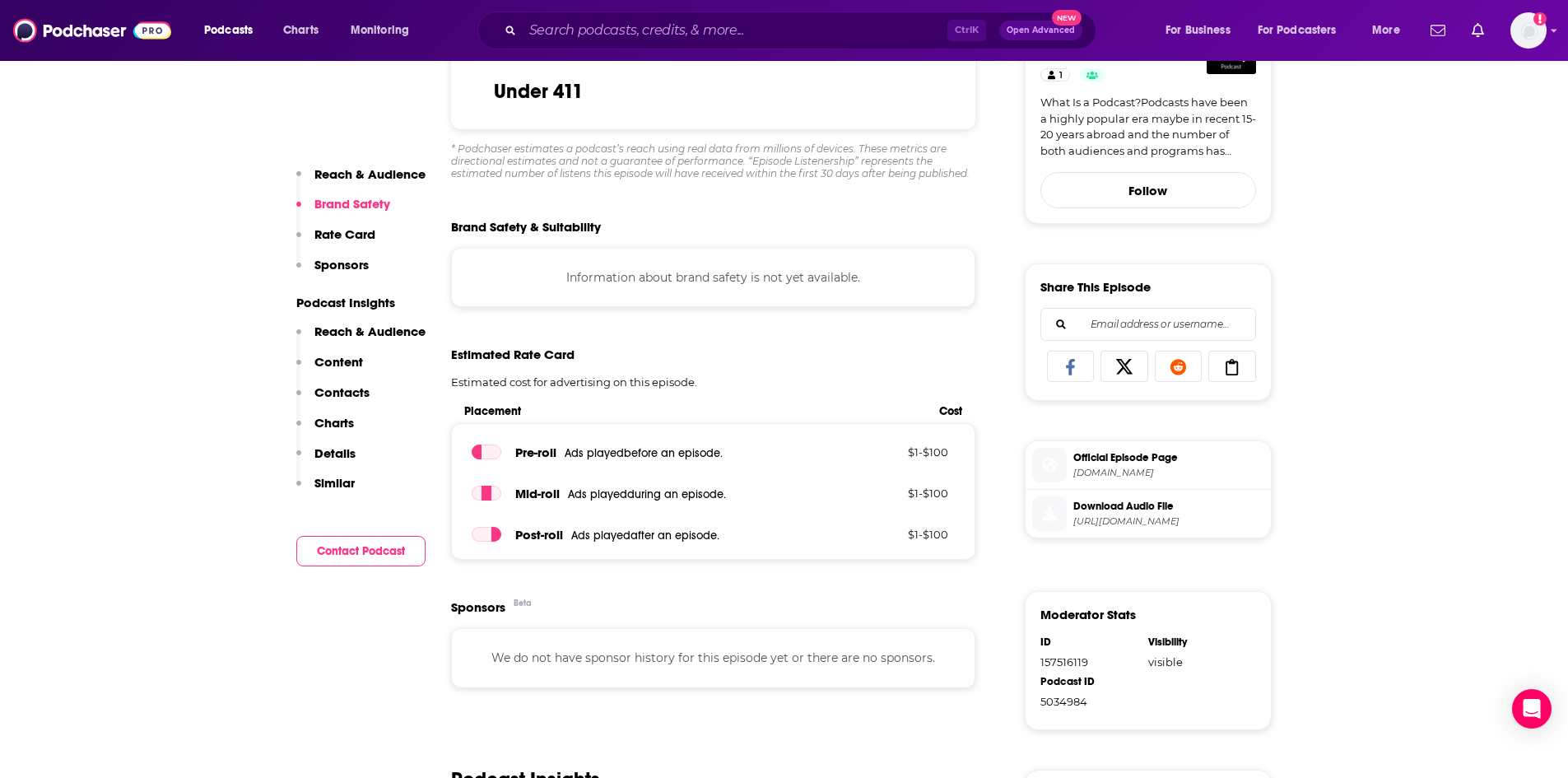
scroll to position [576, 0]
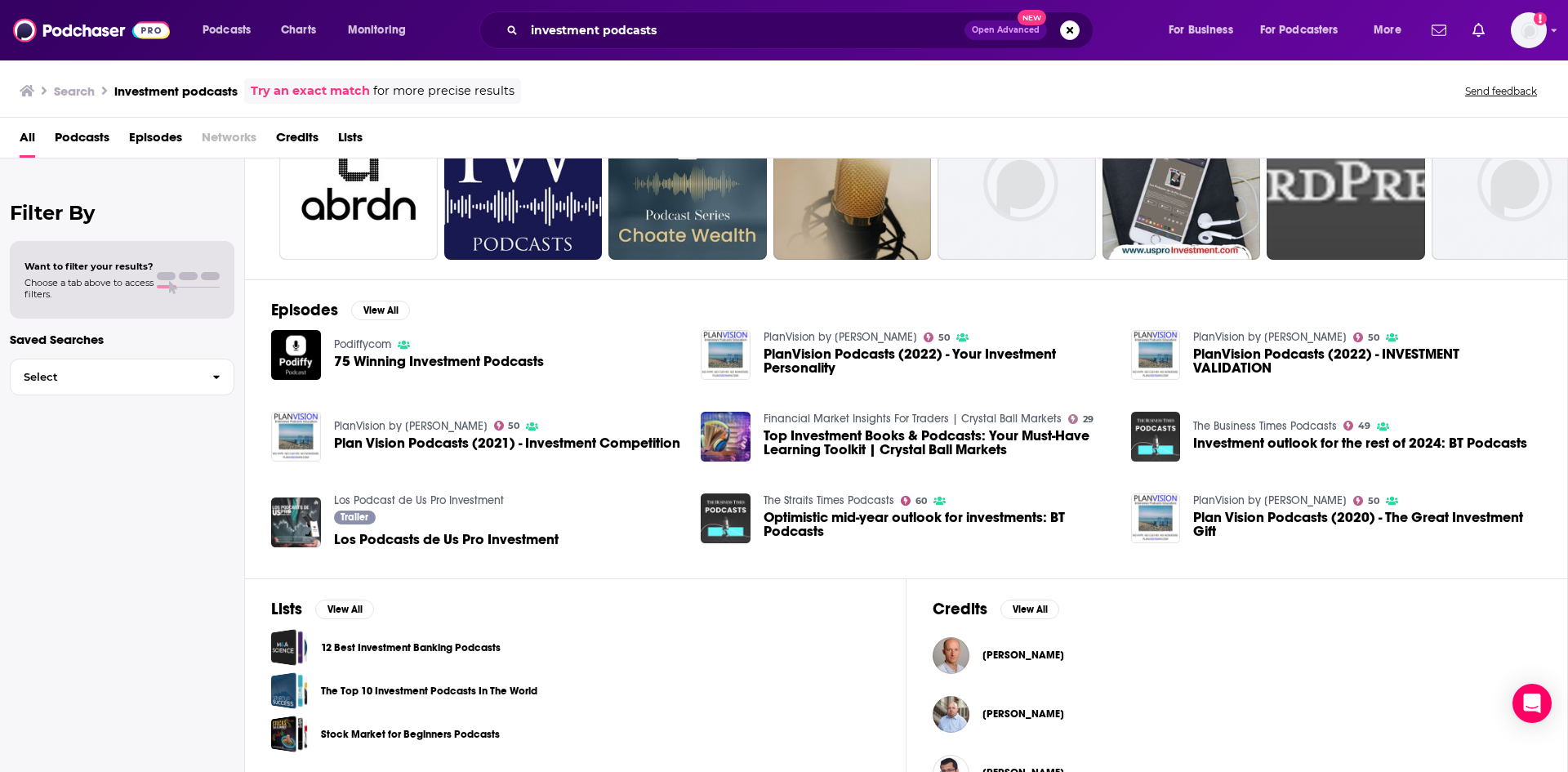
scroll to position [151, 0]
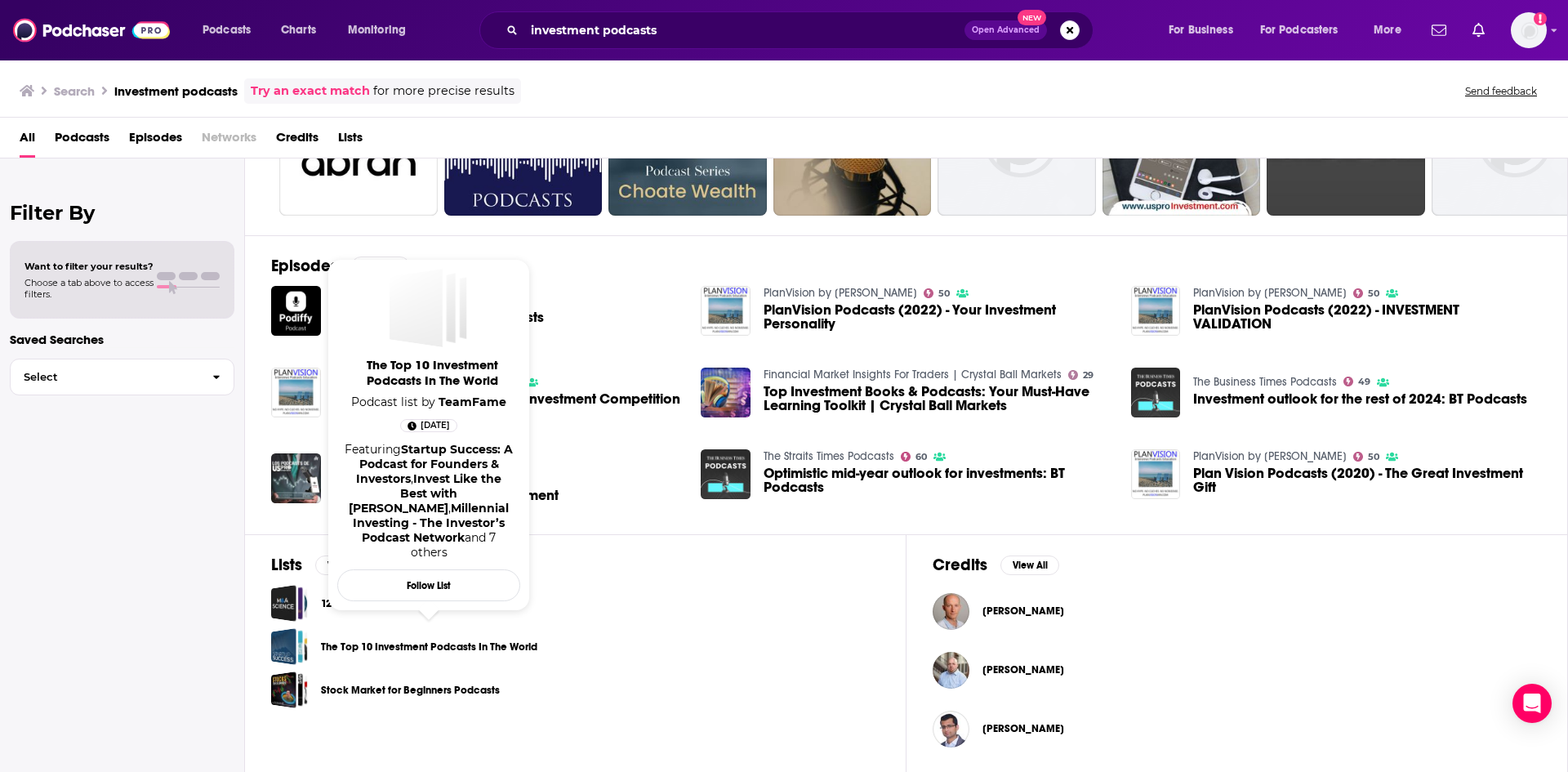
click at [388, 393] on link "The Top 10 Investment Podcasts In The World" at bounding box center [429, 647] width 217 height 18
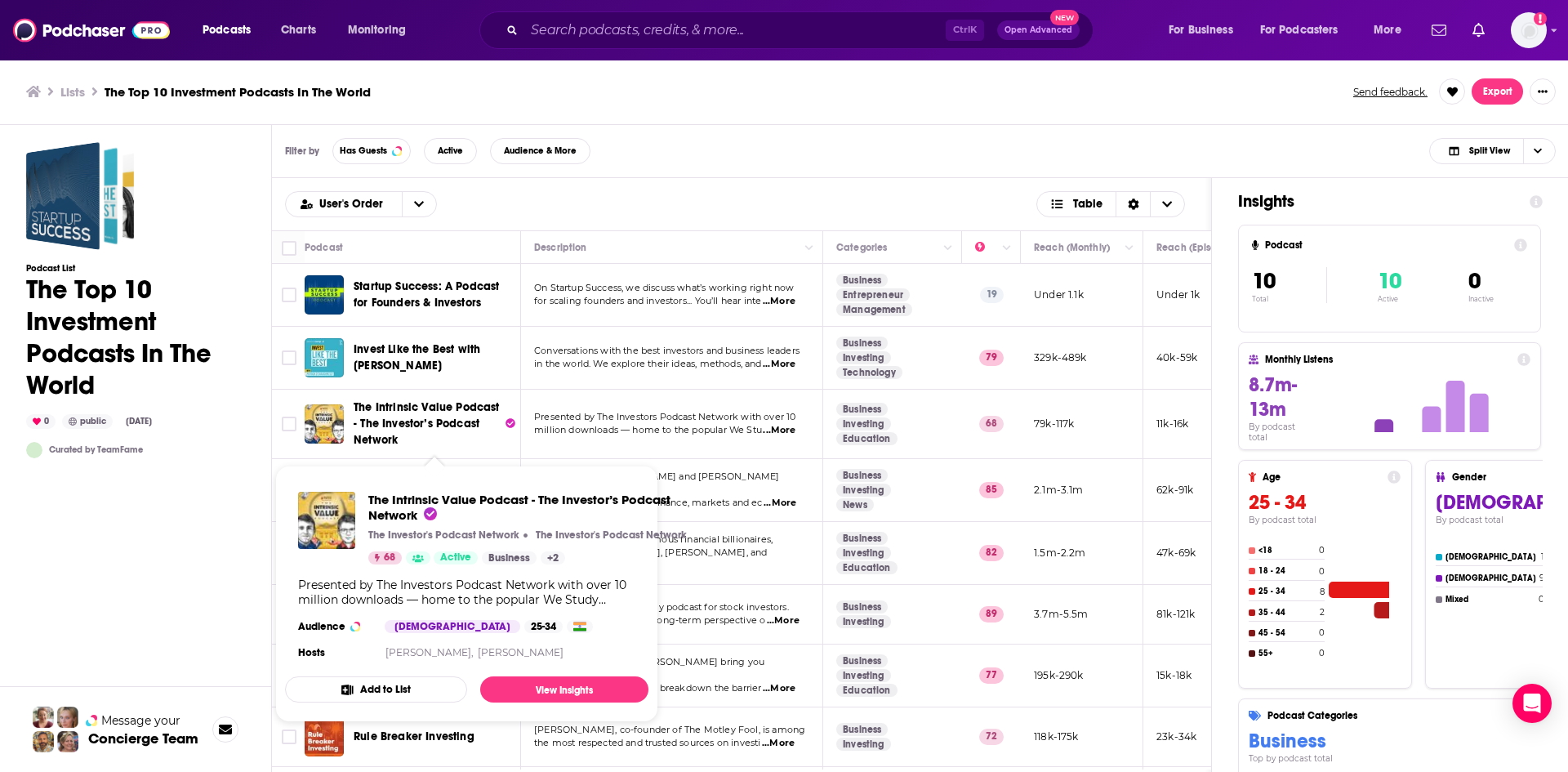
click at [146, 393] on div "Podcast List The Top 10 Investment Podcasts In The World 0 public [DATE] Curate…" at bounding box center [135, 520] width 219 height 758
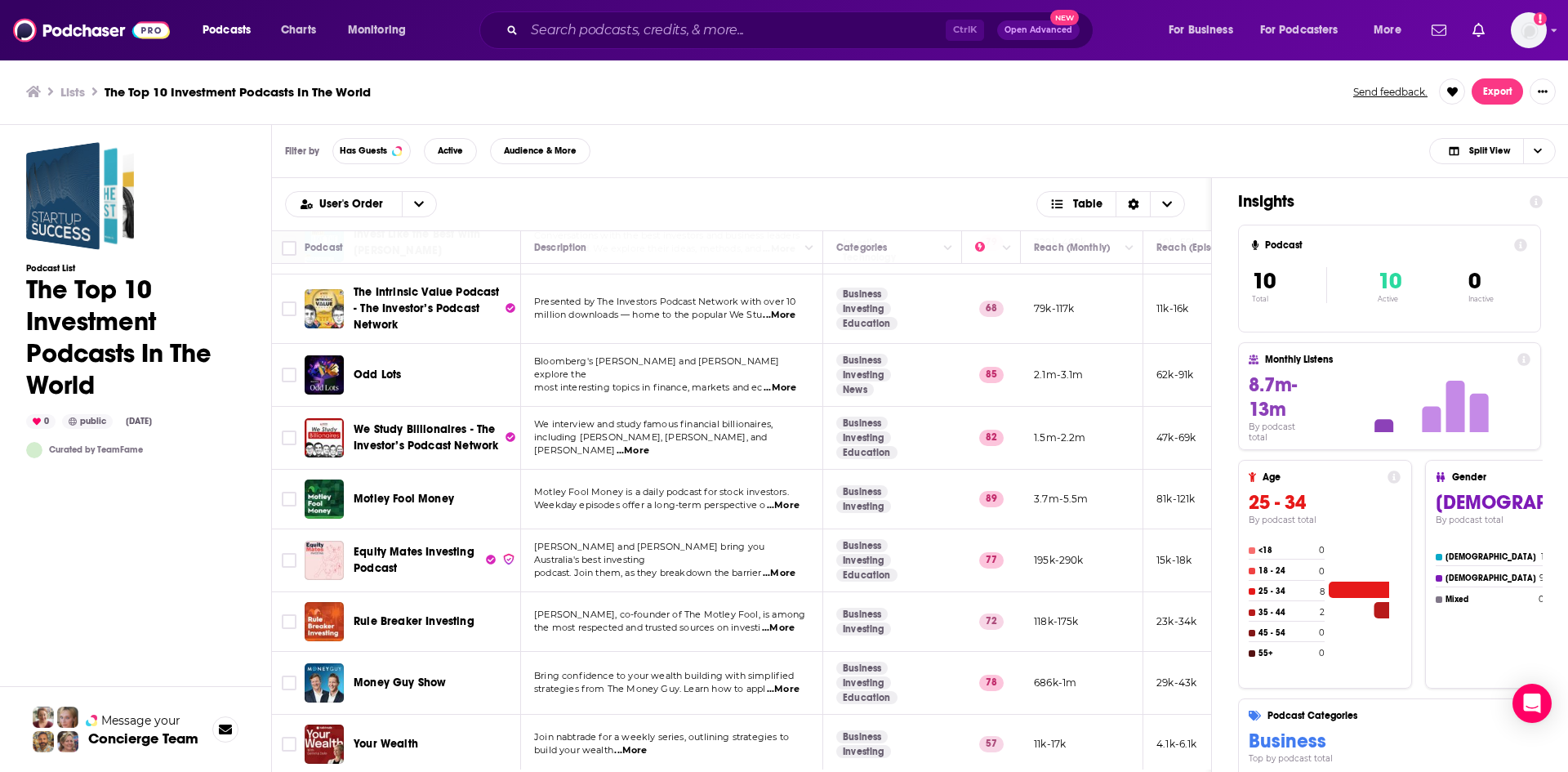
scroll to position [131, 0]
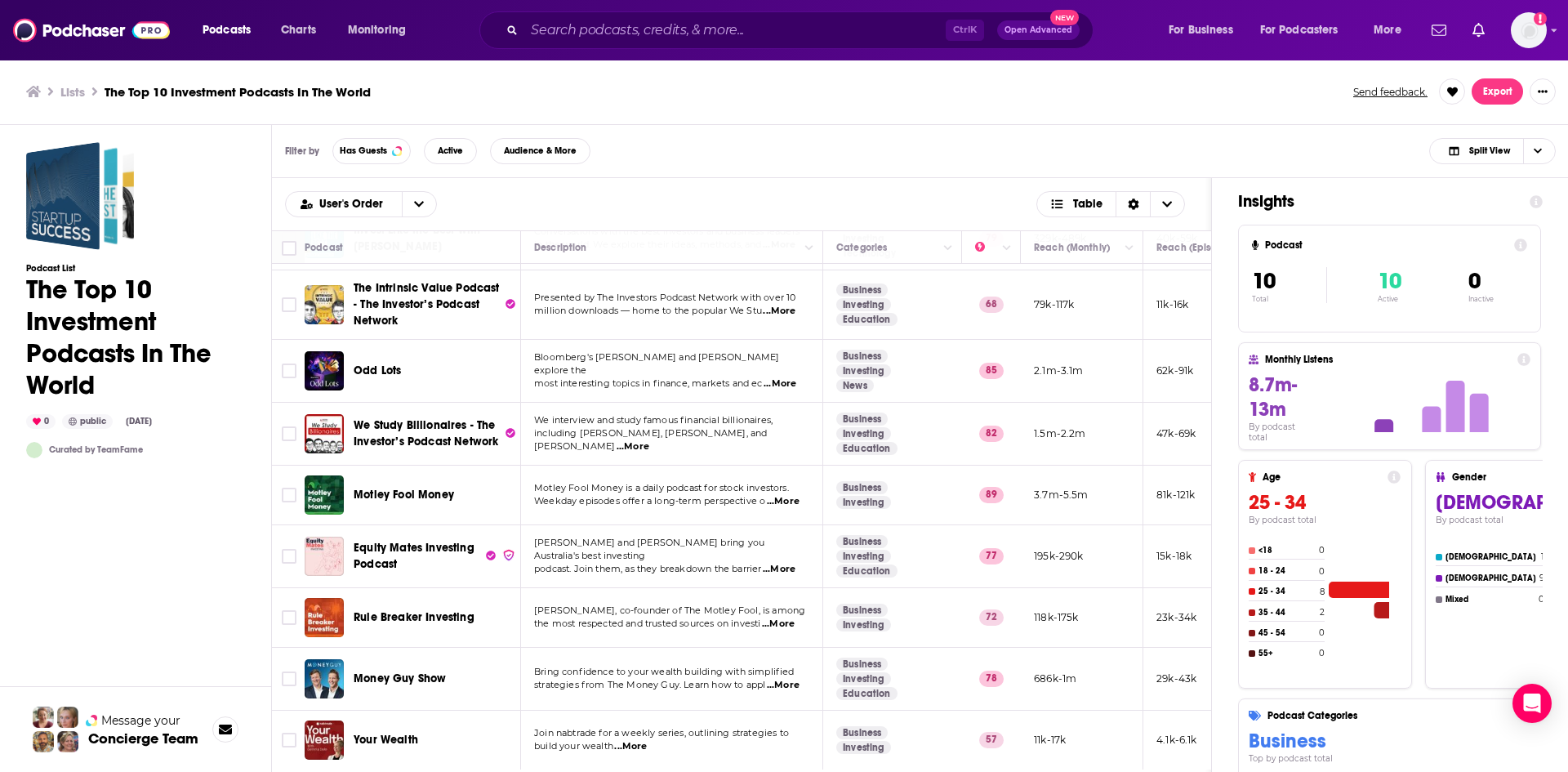
click at [85, 393] on div "Podcast List The Top 10 Investment Podcasts In The World 0 public [DATE] Curate…" at bounding box center [135, 520] width 219 height 758
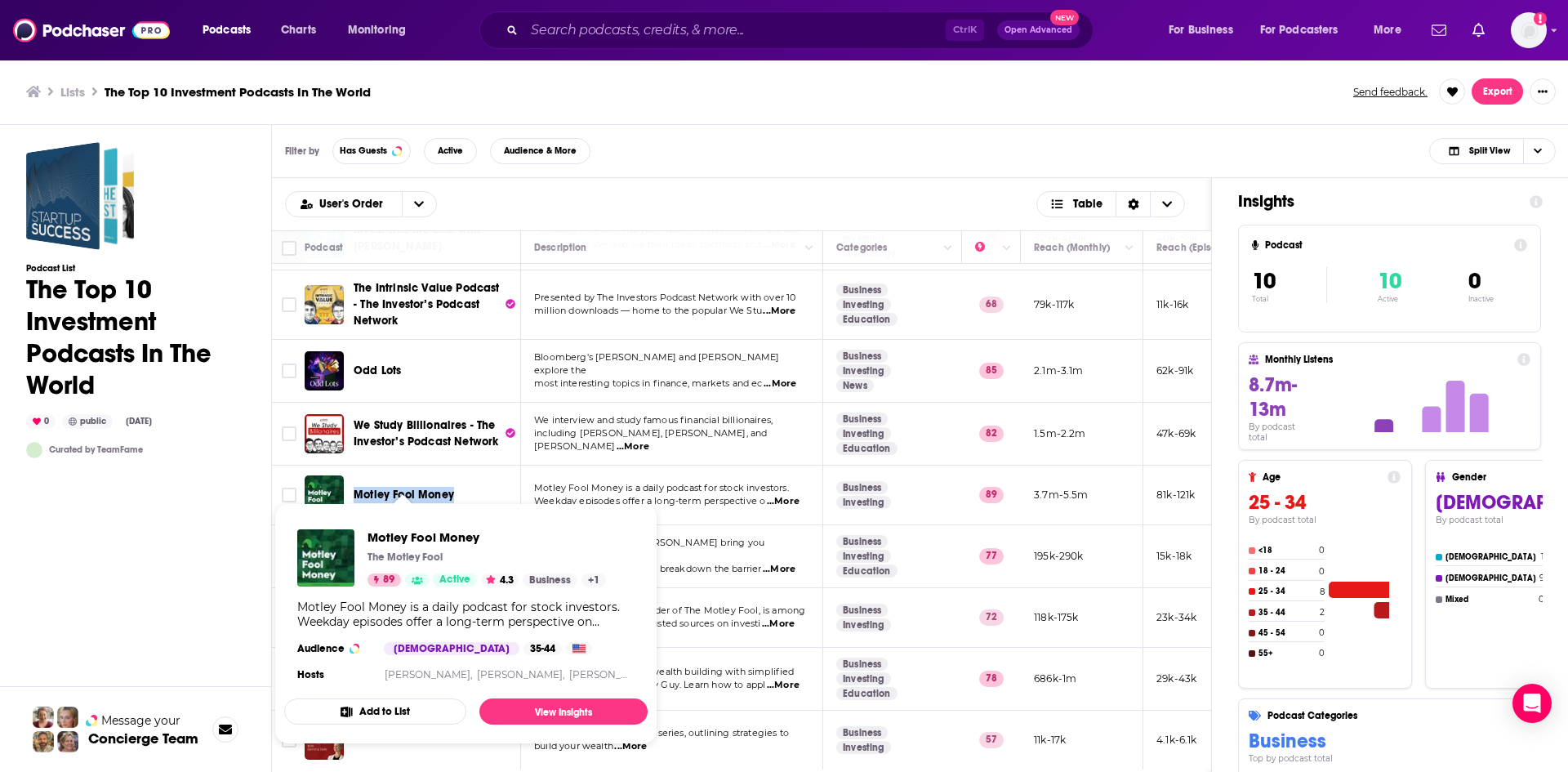
drag, startPoint x: 466, startPoint y: 481, endPoint x: 358, endPoint y: 484, distance: 108.0
click at [358, 393] on div "Motley Fool Money" at bounding box center [438, 495] width 170 height 17
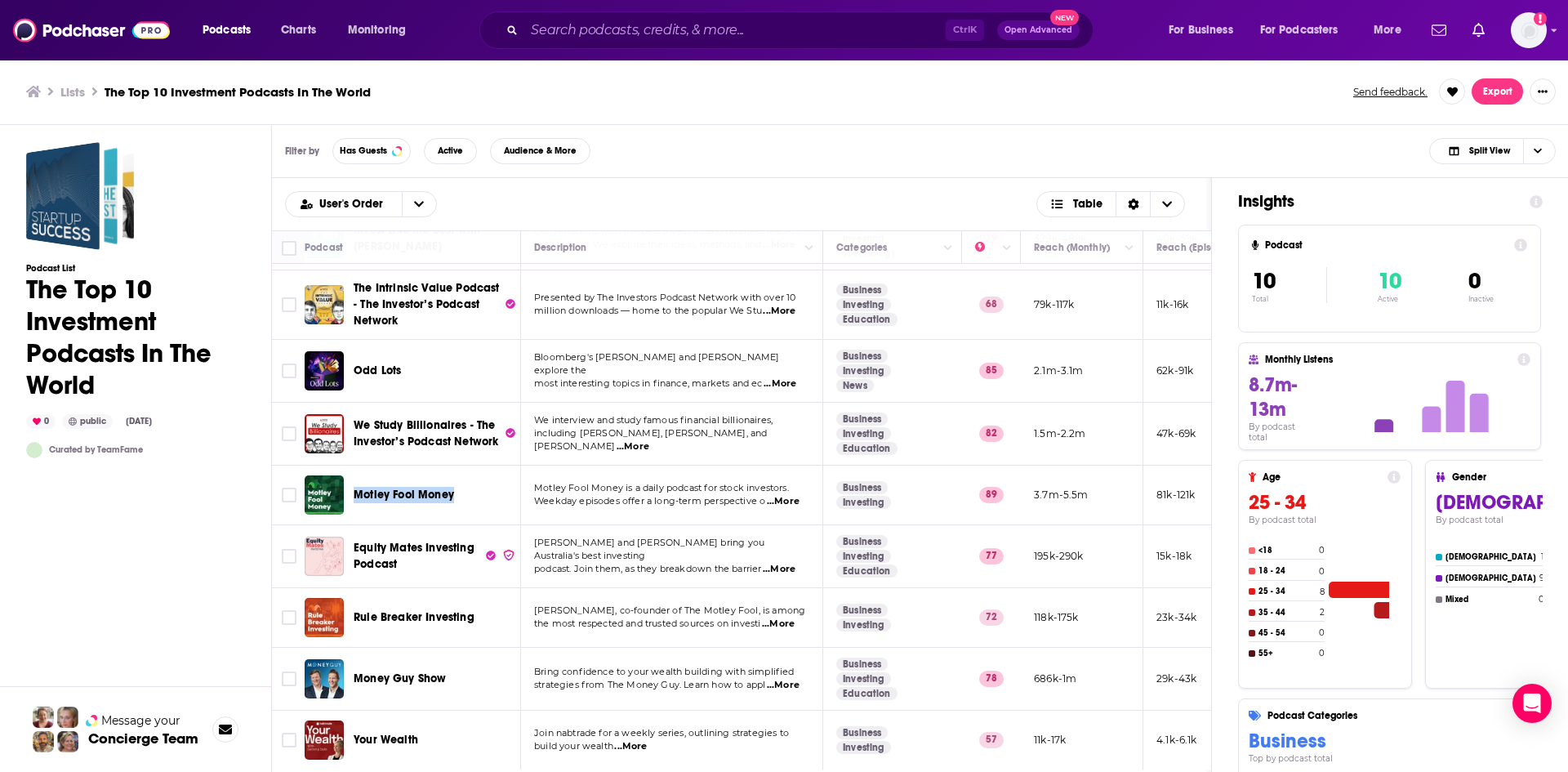
copy span "Motley Fool Money"
